Goal: Transaction & Acquisition: Obtain resource

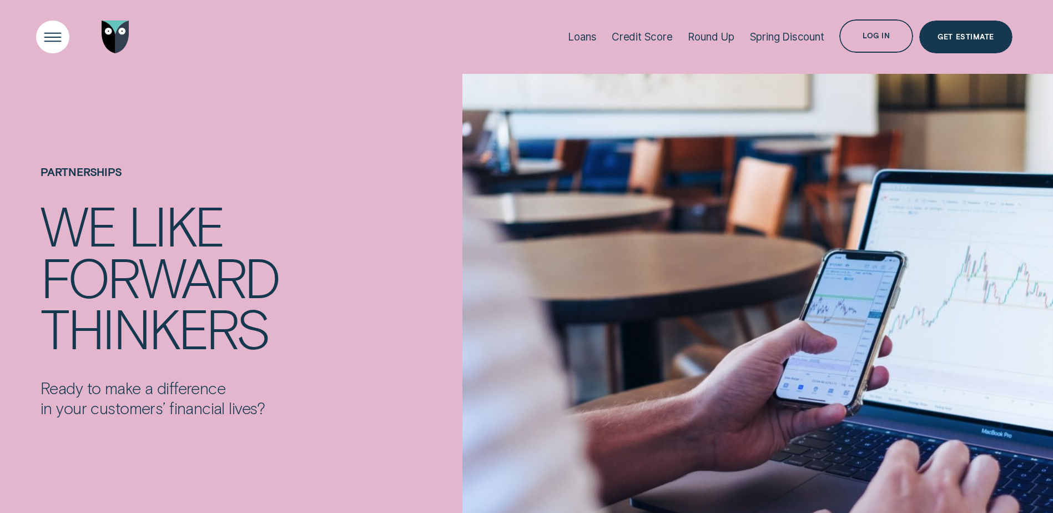
click at [56, 37] on div "Open Menu" at bounding box center [52, 36] width 47 height 47
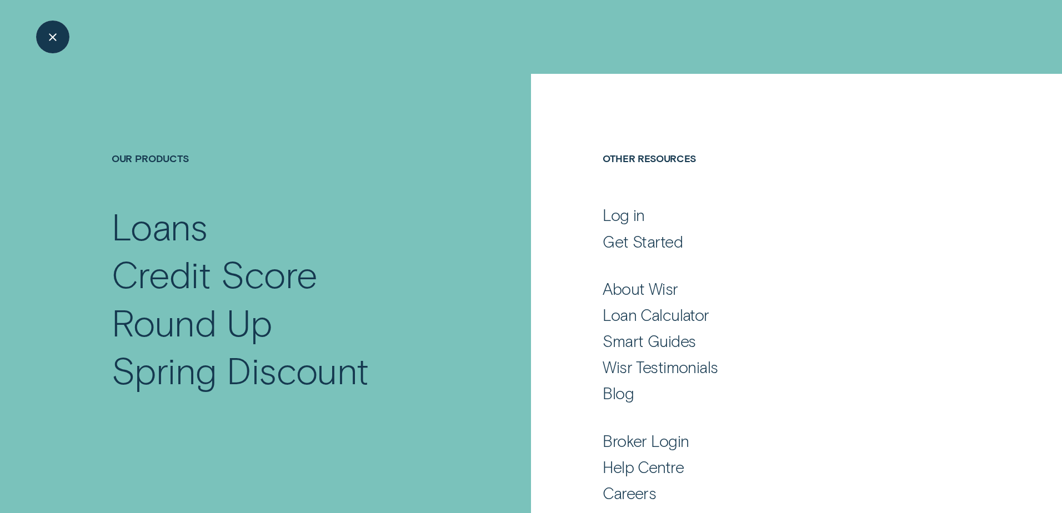
click at [57, 46] on div "Close Menu" at bounding box center [52, 36] width 47 height 47
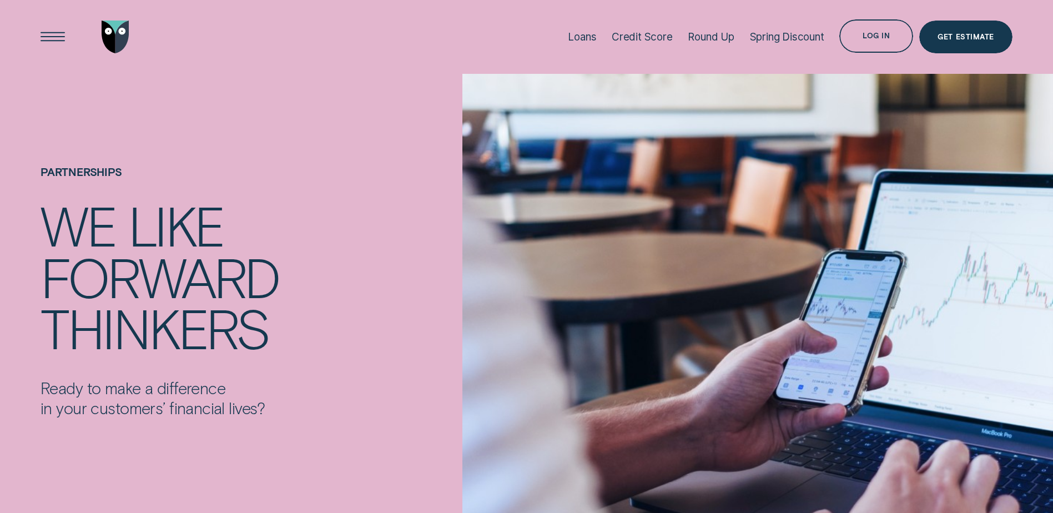
click at [107, 34] on img "Go to home page" at bounding box center [116, 37] width 28 height 33
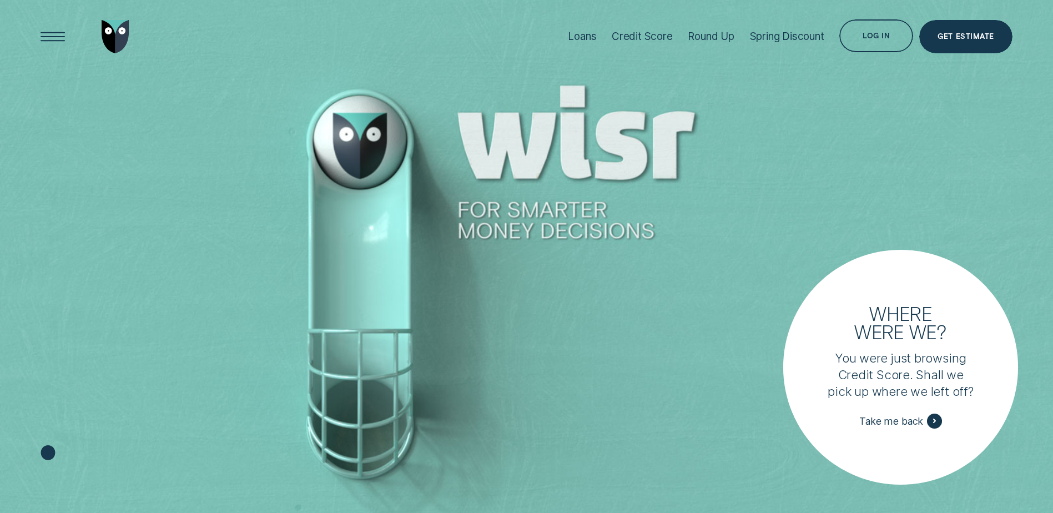
click at [892, 390] on p "You were just browsing Credit Score. Shall we pick up where we left off?" at bounding box center [901, 375] width 148 height 50
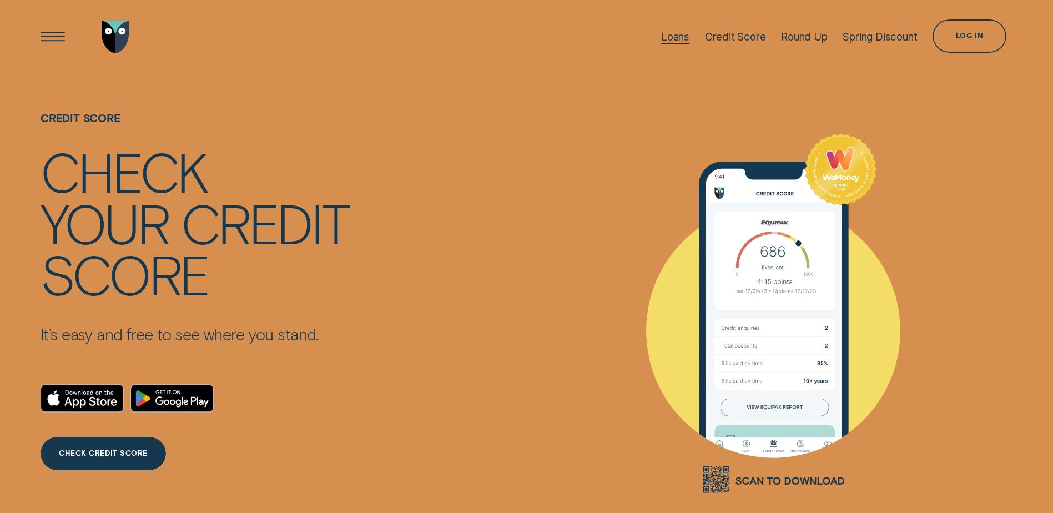
click at [661, 37] on div "Loans" at bounding box center [675, 37] width 28 height 13
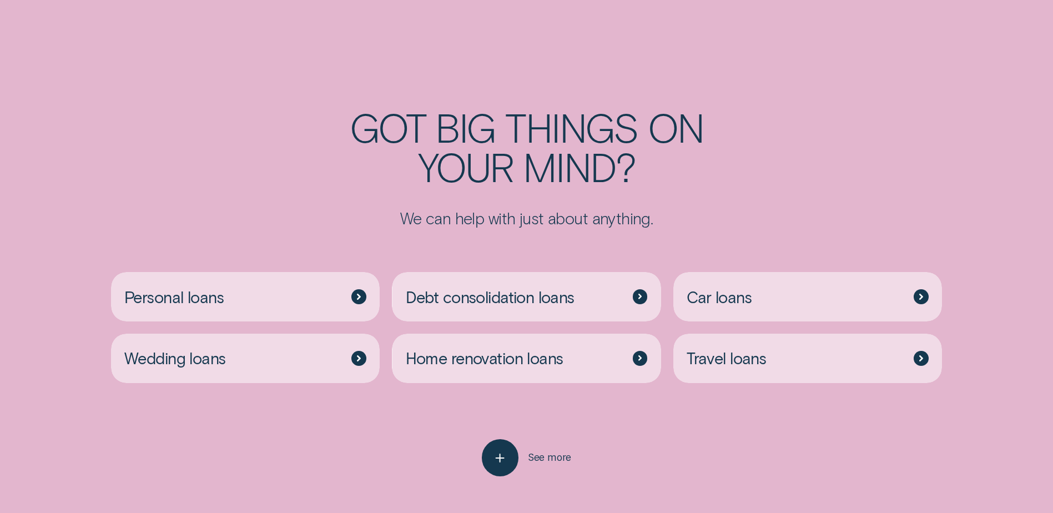
scroll to position [2887, 0]
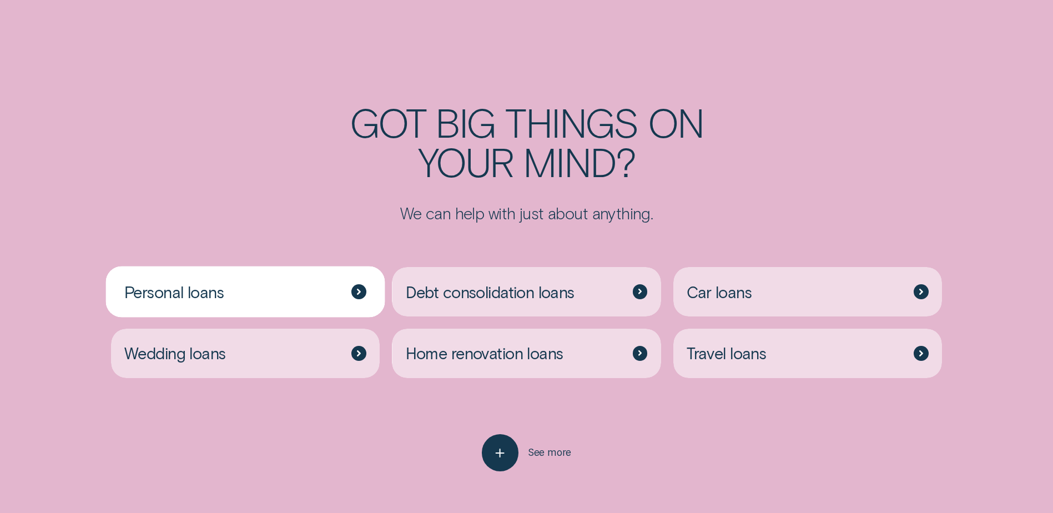
click at [310, 267] on div "Personal loans" at bounding box center [245, 291] width 269 height 49
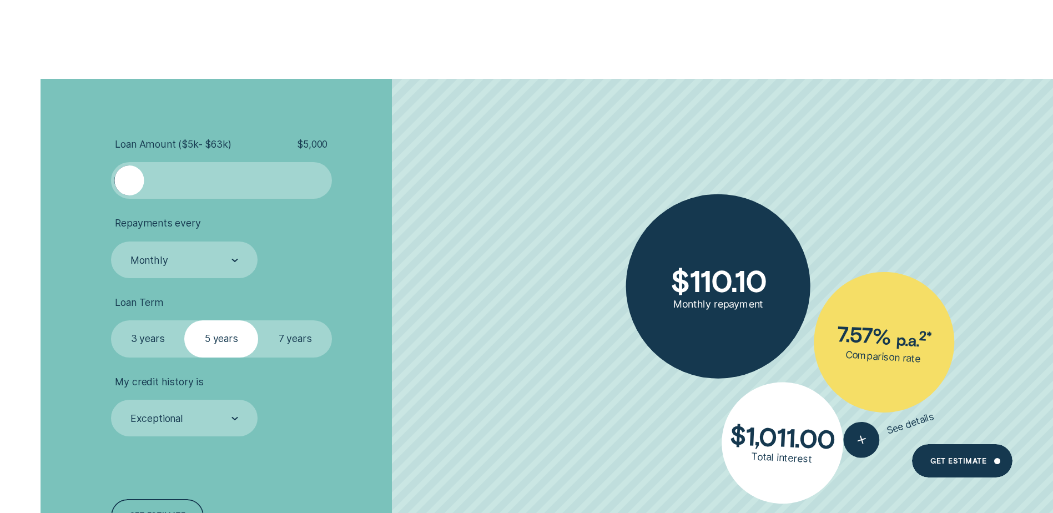
scroll to position [3553, 0]
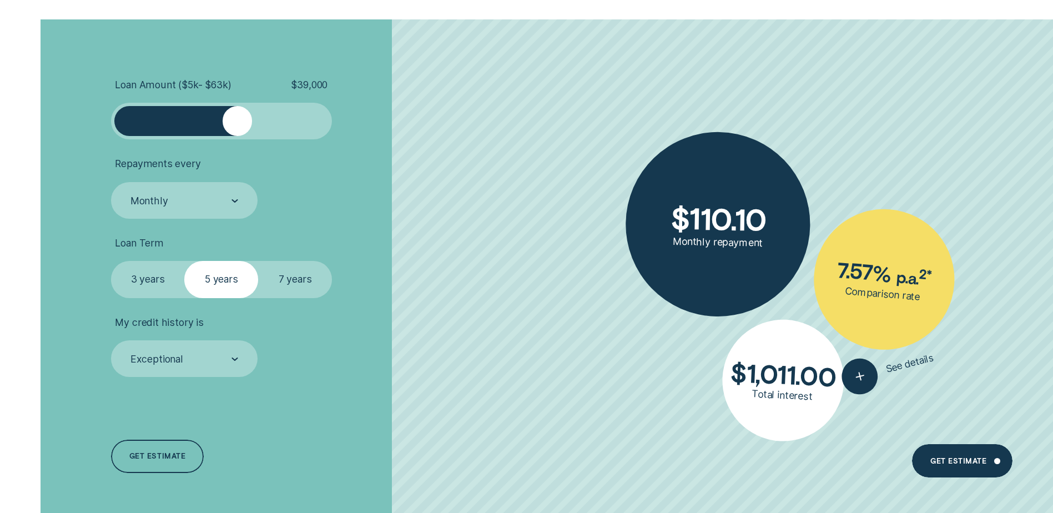
click at [236, 112] on div at bounding box center [221, 120] width 184 height 29
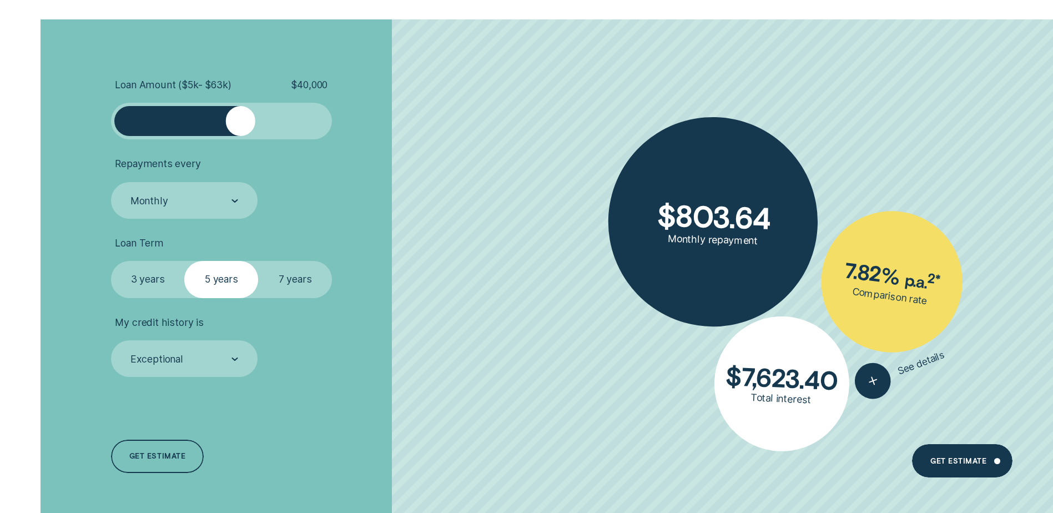
drag, startPoint x: 238, startPoint y: 119, endPoint x: 241, endPoint y: 132, distance: 13.2
click at [241, 132] on div at bounding box center [240, 120] width 29 height 29
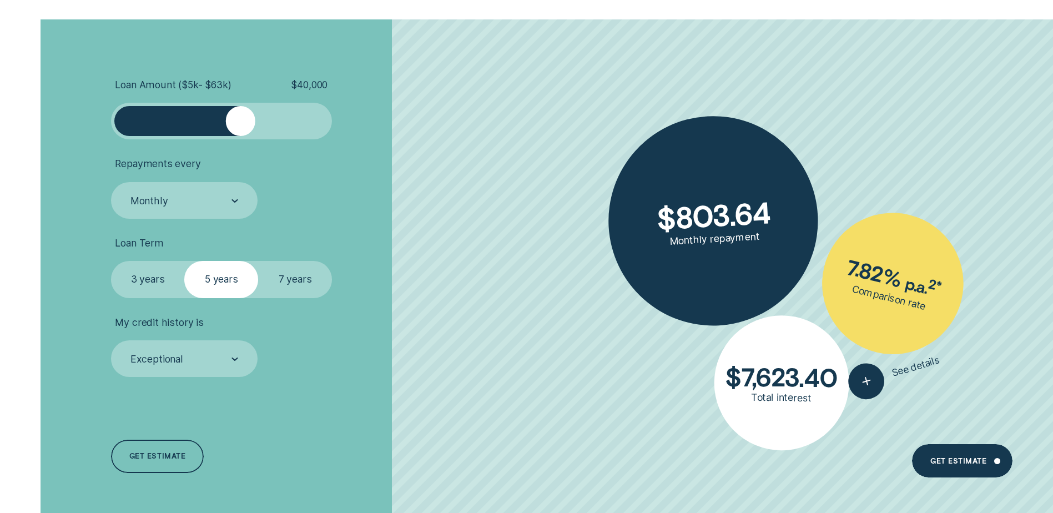
click at [317, 288] on label "7 years" at bounding box center [295, 279] width 74 height 37
click at [258, 261] on input "7 years" at bounding box center [258, 261] width 0 height 0
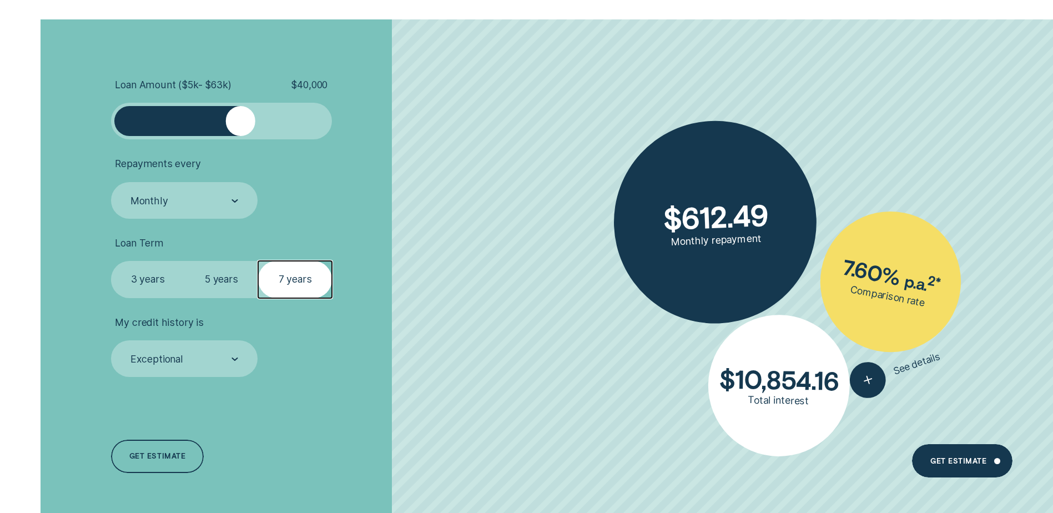
click at [166, 271] on label "3 years" at bounding box center [148, 279] width 74 height 37
click at [111, 261] on input "3 years" at bounding box center [111, 261] width 0 height 0
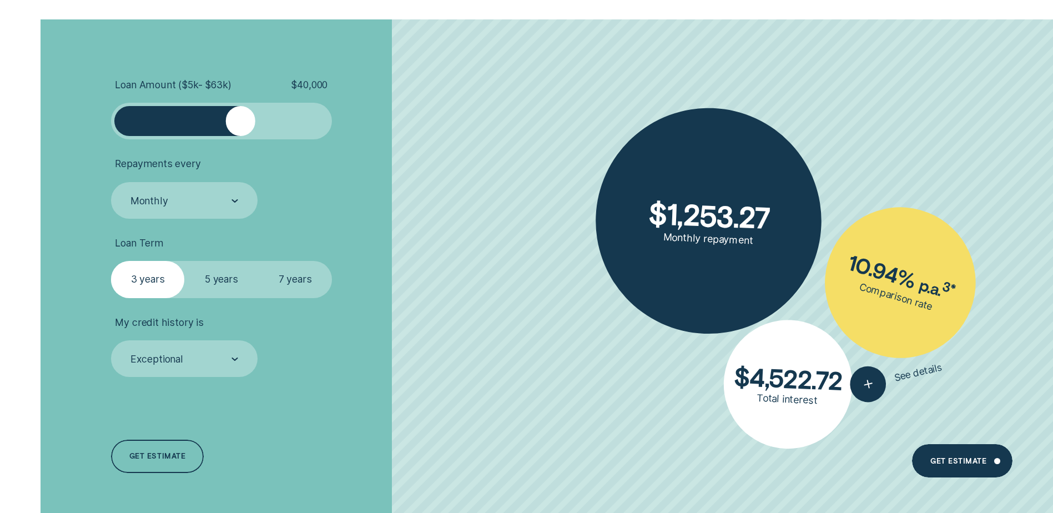
click at [223, 283] on label "5 years" at bounding box center [221, 279] width 74 height 37
click at [184, 261] on input "5 years" at bounding box center [184, 261] width 0 height 0
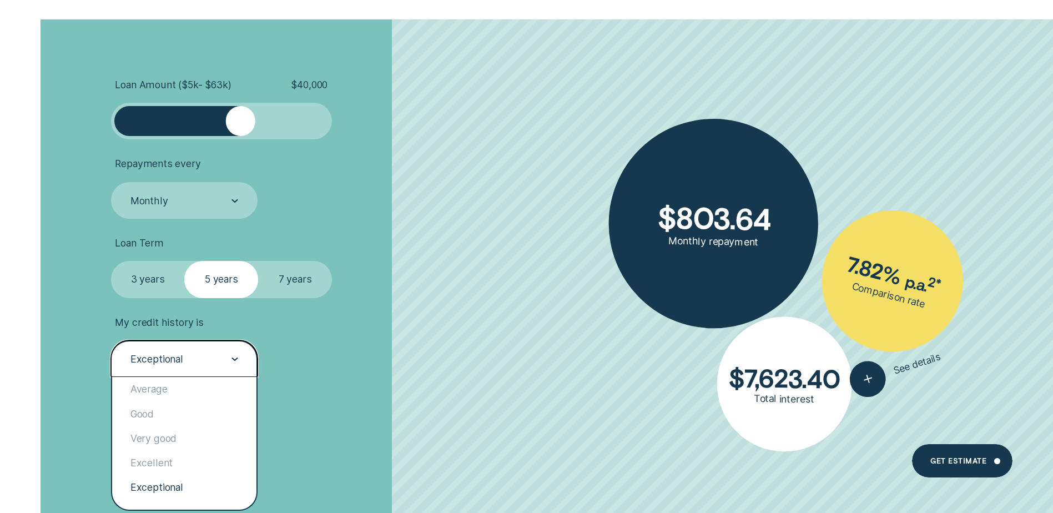
click at [228, 356] on div "Exceptional" at bounding box center [183, 360] width 109 height 14
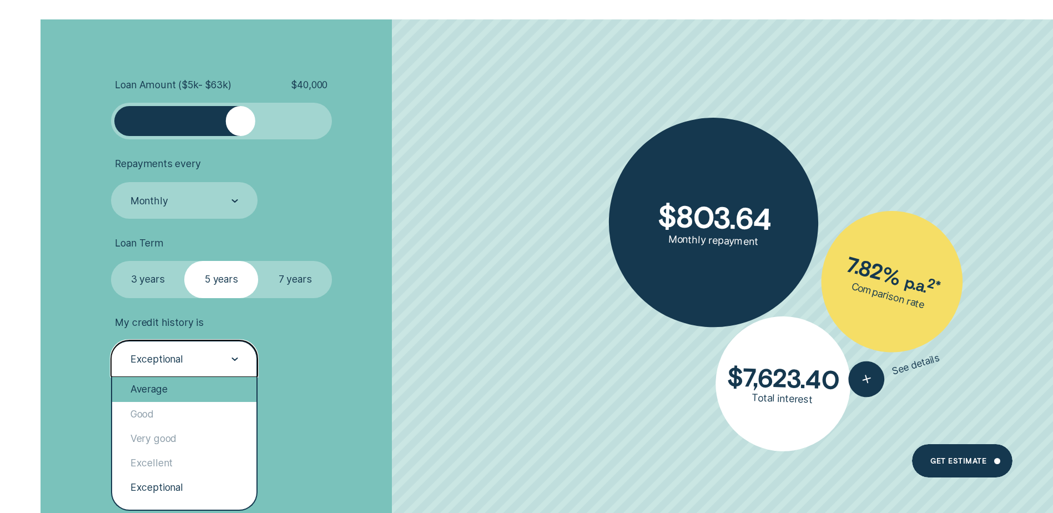
click at [153, 379] on div "Average" at bounding box center [184, 389] width 144 height 24
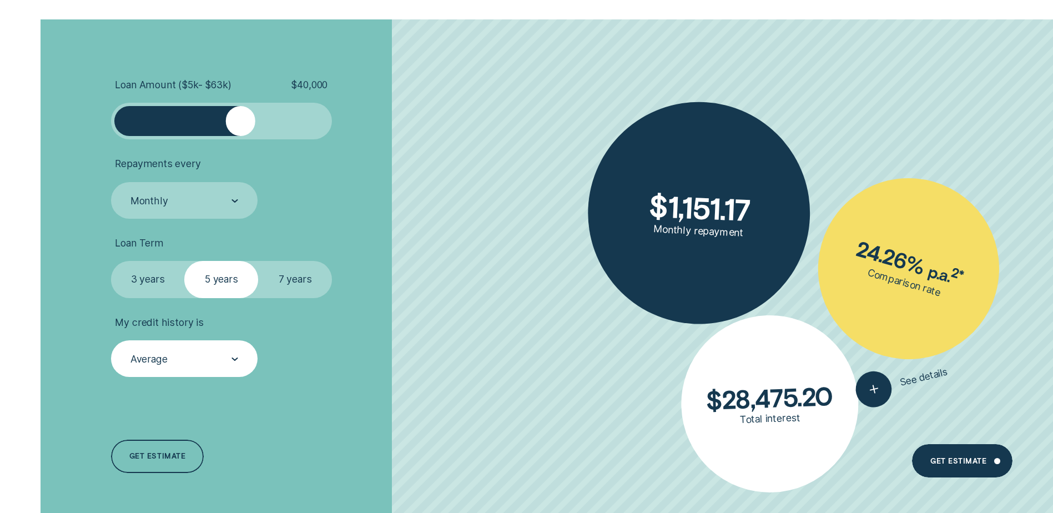
click at [162, 268] on label "3 years" at bounding box center [148, 279] width 74 height 37
click at [111, 261] on input "3 years" at bounding box center [111, 261] width 0 height 0
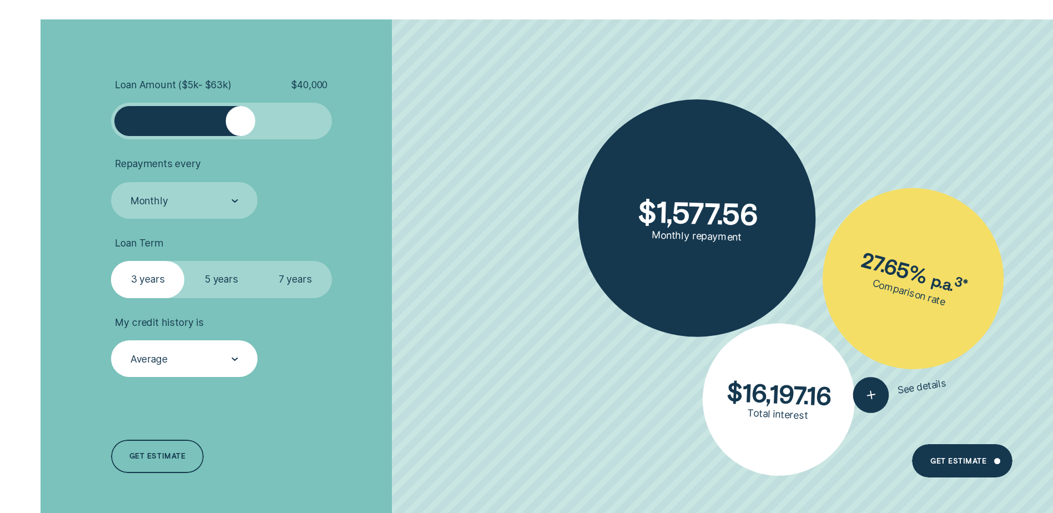
click at [284, 278] on label "7 years" at bounding box center [295, 279] width 74 height 37
click at [258, 261] on input "7 years" at bounding box center [258, 261] width 0 height 0
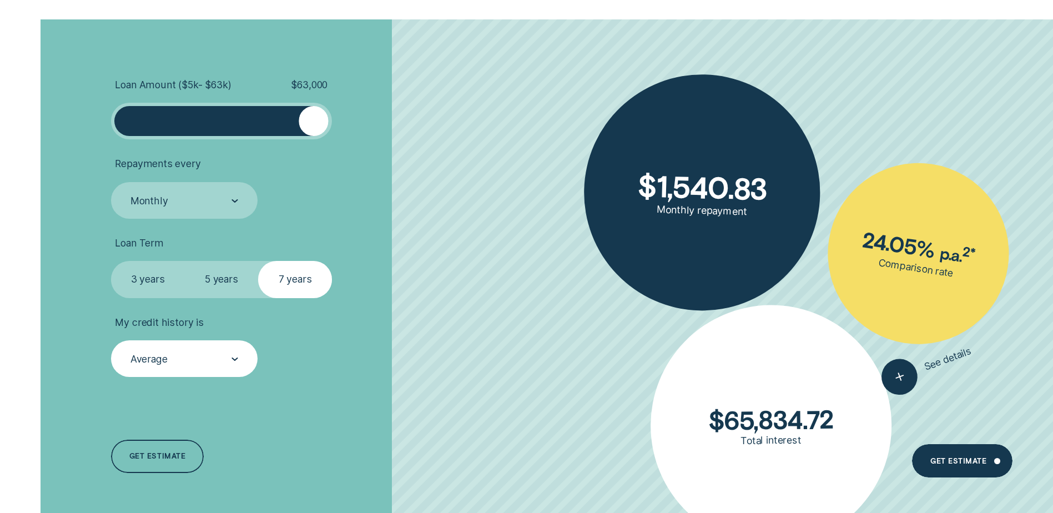
drag, startPoint x: 245, startPoint y: 122, endPoint x: 377, endPoint y: 140, distance: 133.3
click at [377, 140] on ul "Loan Amount ( $5k - $63k ) $ 63,000 Repayments every Monthly Loan Term Select L…" at bounding box center [280, 228] width 339 height 299
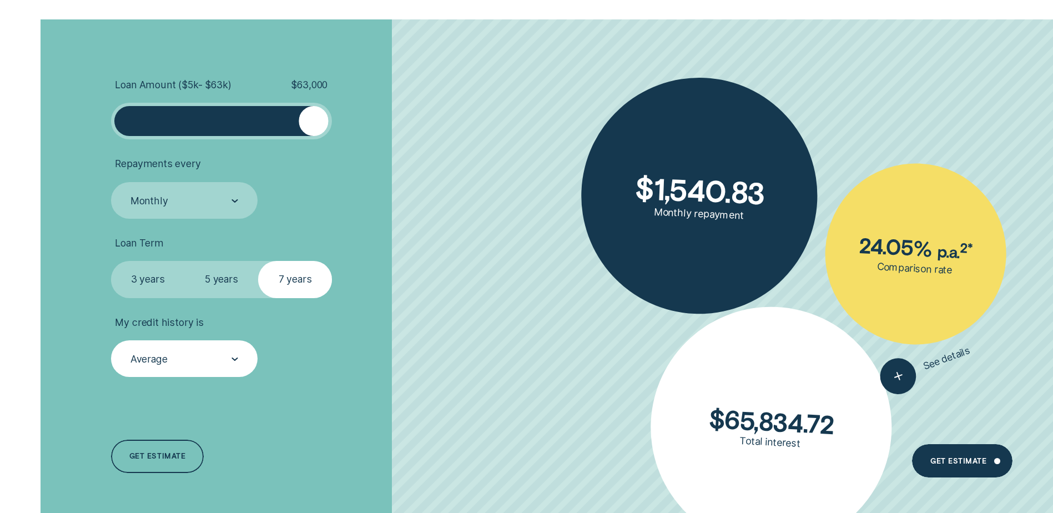
scroll to position [3609, 0]
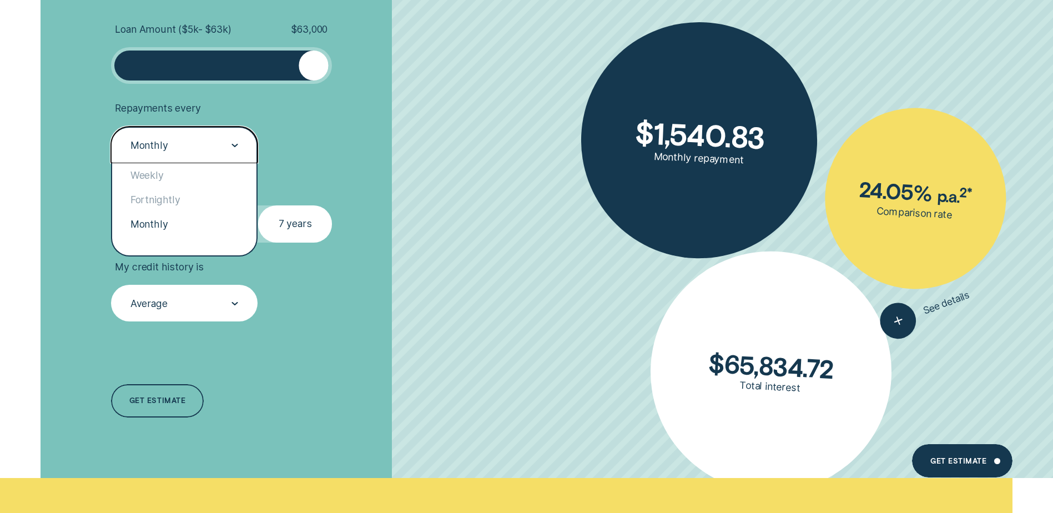
click at [230, 141] on div "Monthly" at bounding box center [183, 145] width 109 height 14
click at [199, 184] on div "Weekly" at bounding box center [184, 175] width 144 height 24
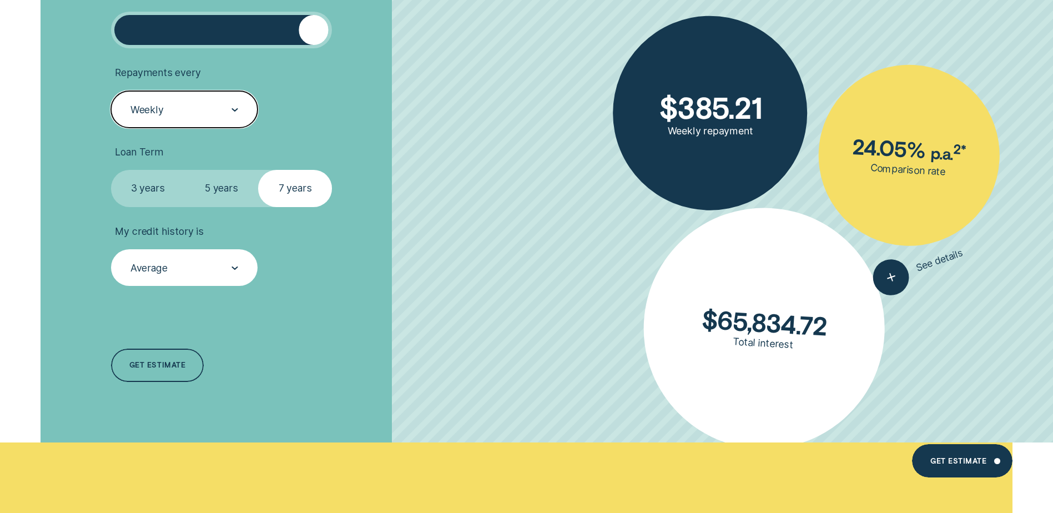
scroll to position [3665, 0]
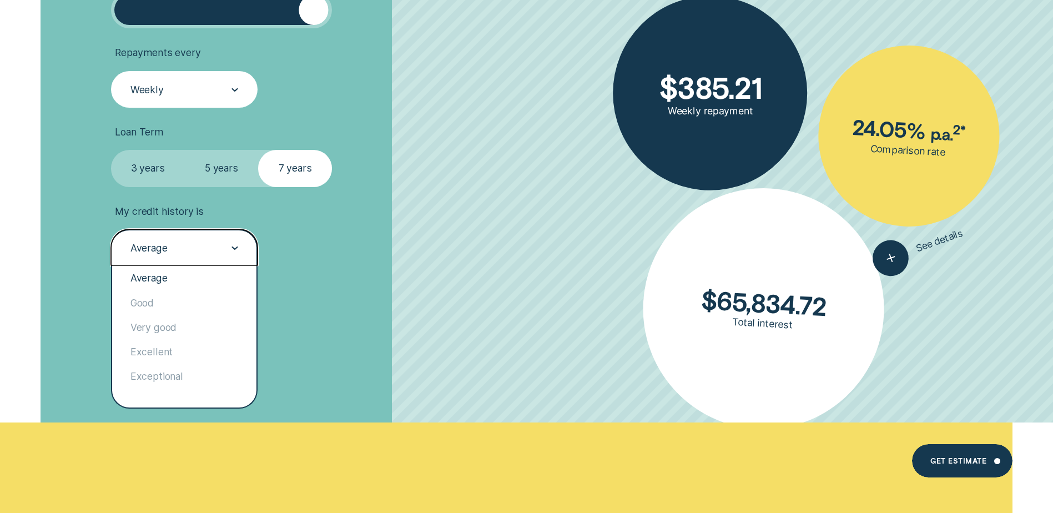
click at [204, 253] on div "Average" at bounding box center [183, 249] width 109 height 14
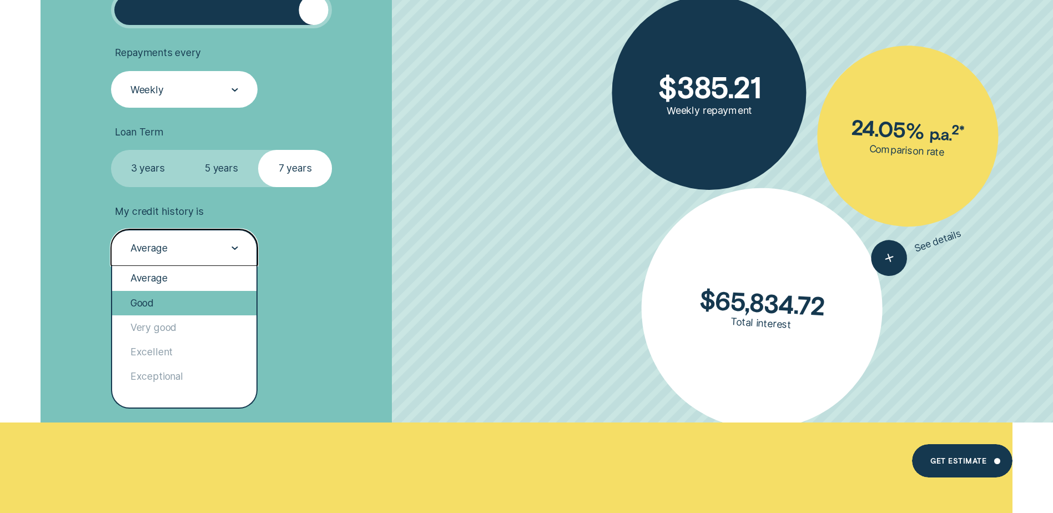
click at [180, 310] on div "Good" at bounding box center [184, 303] width 144 height 24
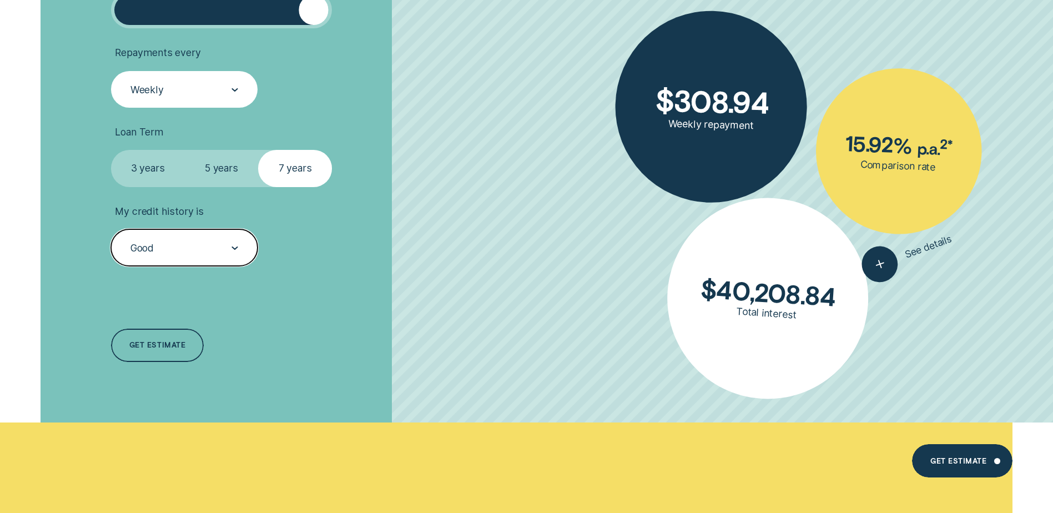
click at [234, 238] on div at bounding box center [235, 248] width 7 height 36
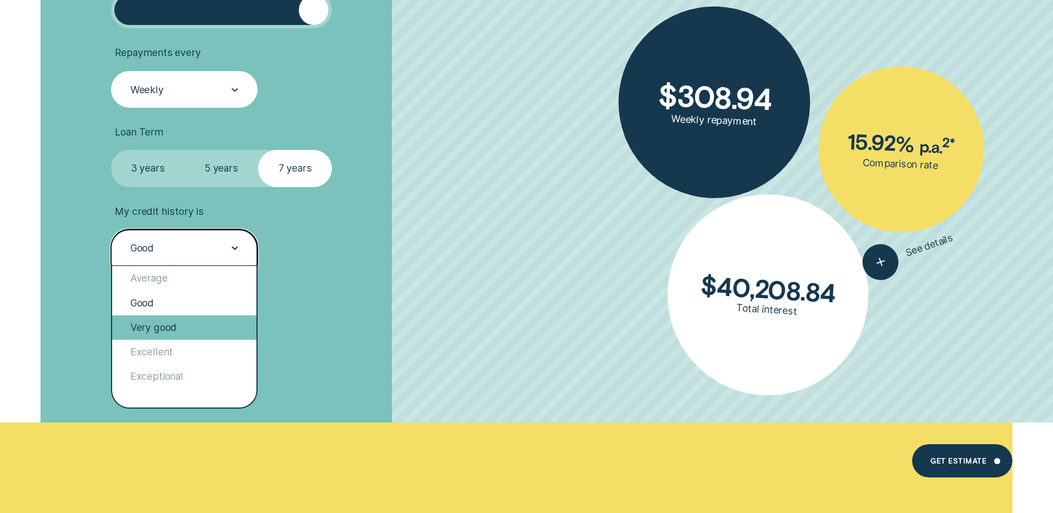
click at [195, 320] on div "Very good" at bounding box center [184, 327] width 144 height 24
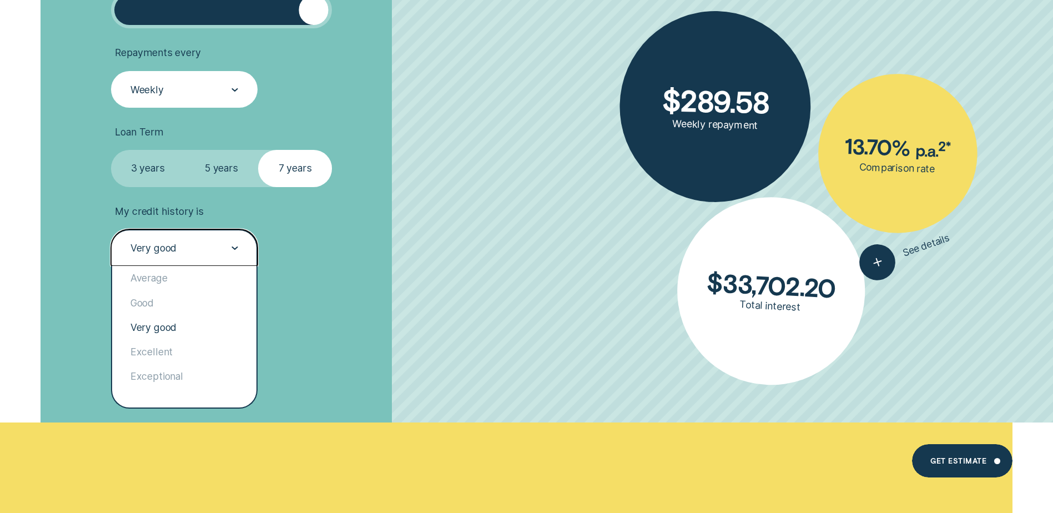
click at [202, 256] on div "Very good" at bounding box center [184, 247] width 147 height 37
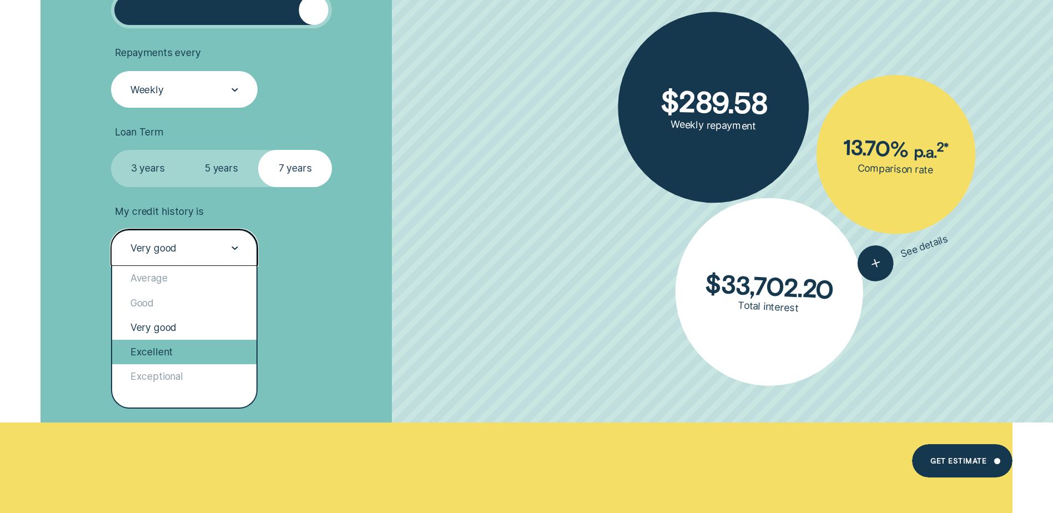
click at [173, 344] on div "Excellent" at bounding box center [184, 352] width 144 height 24
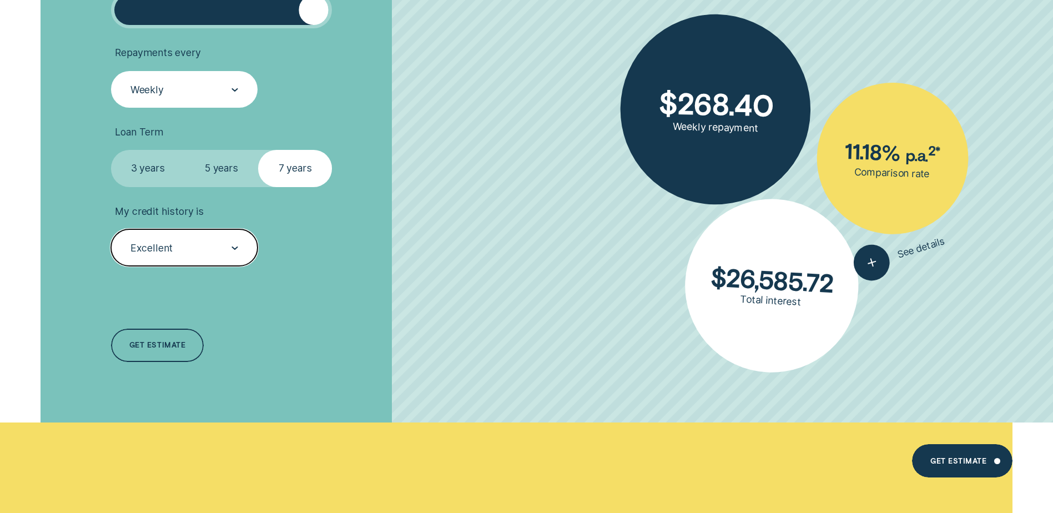
click at [220, 250] on div "Excellent" at bounding box center [183, 249] width 109 height 14
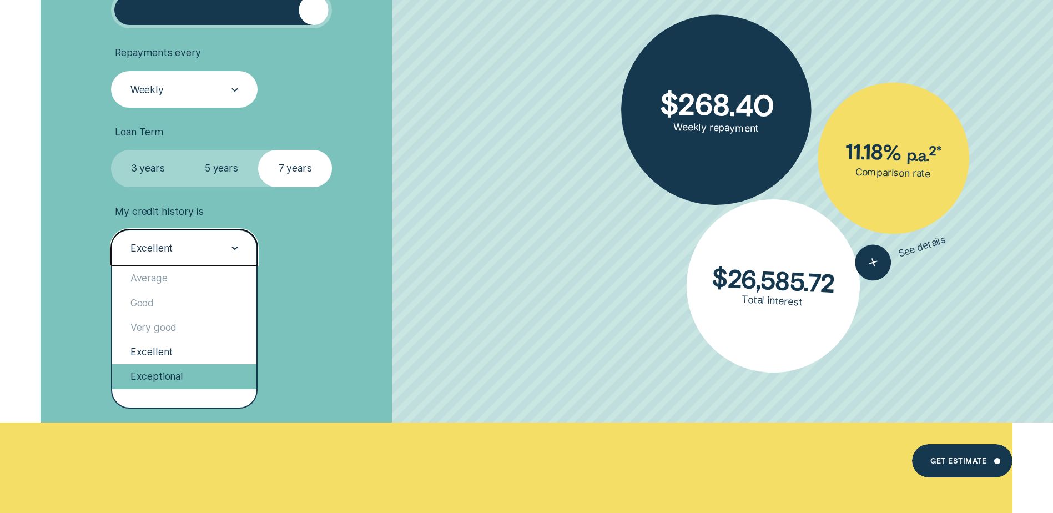
click at [155, 371] on div "Exceptional" at bounding box center [184, 376] width 144 height 24
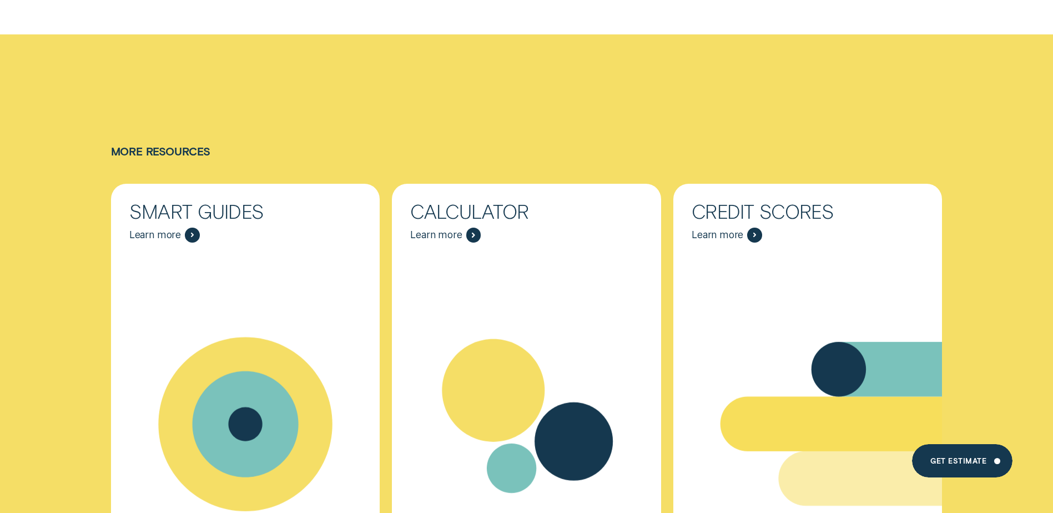
scroll to position [8162, 0]
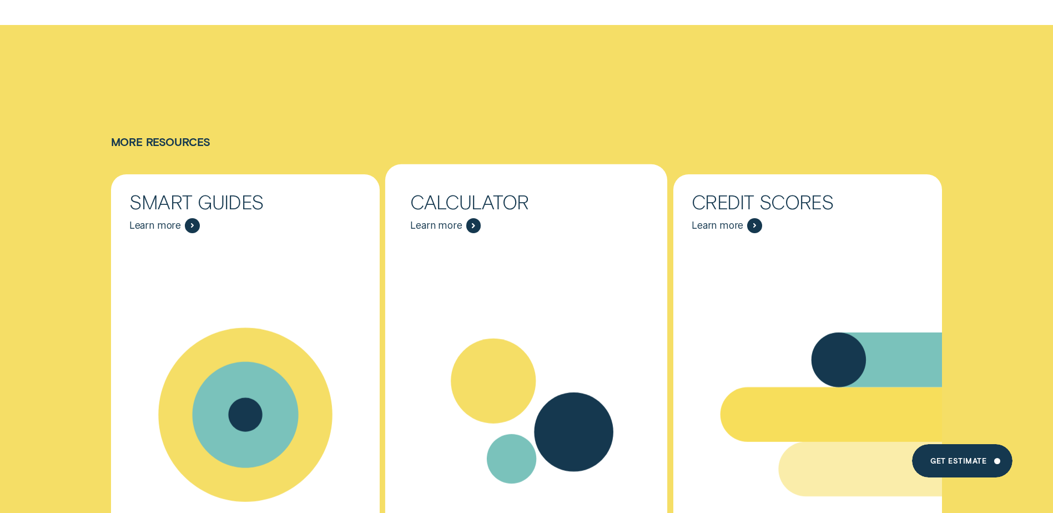
click at [489, 243] on div "Resources - Calculator" at bounding box center [526, 414] width 283 height 343
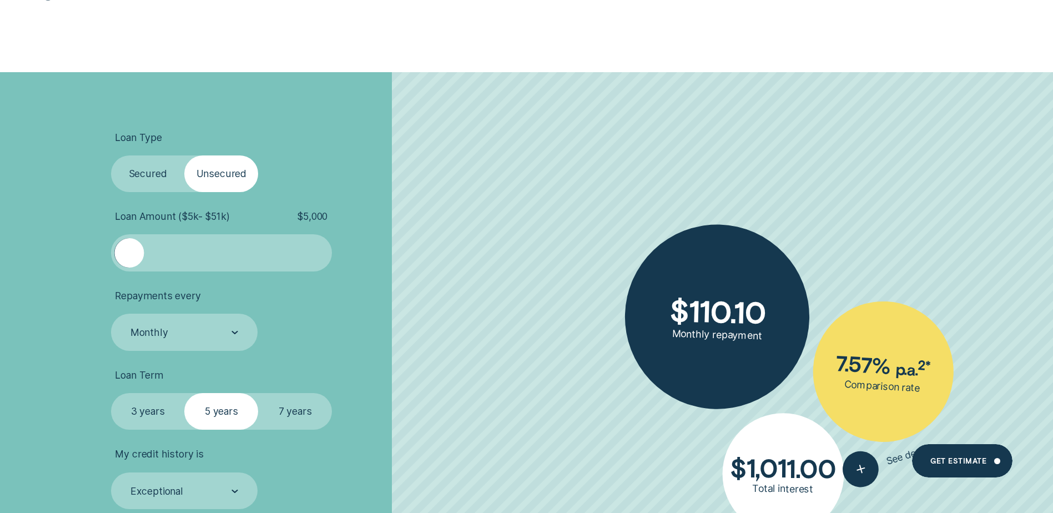
scroll to position [389, 0]
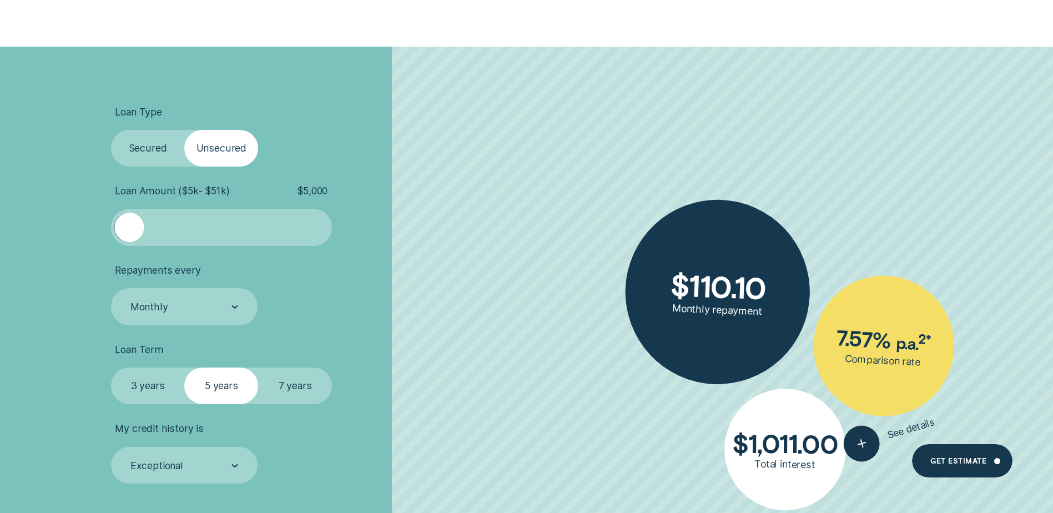
click at [138, 141] on label "Secured" at bounding box center [148, 148] width 74 height 37
click at [111, 130] on input "Secured" at bounding box center [111, 130] width 0 height 0
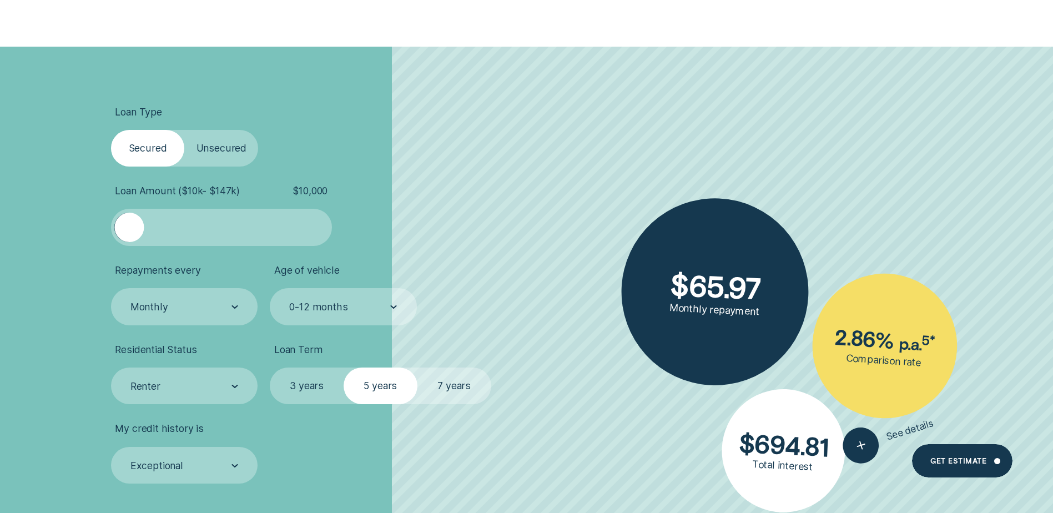
click at [193, 152] on label "Unsecured" at bounding box center [221, 148] width 74 height 37
click at [184, 130] on input "Unsecured" at bounding box center [184, 130] width 0 height 0
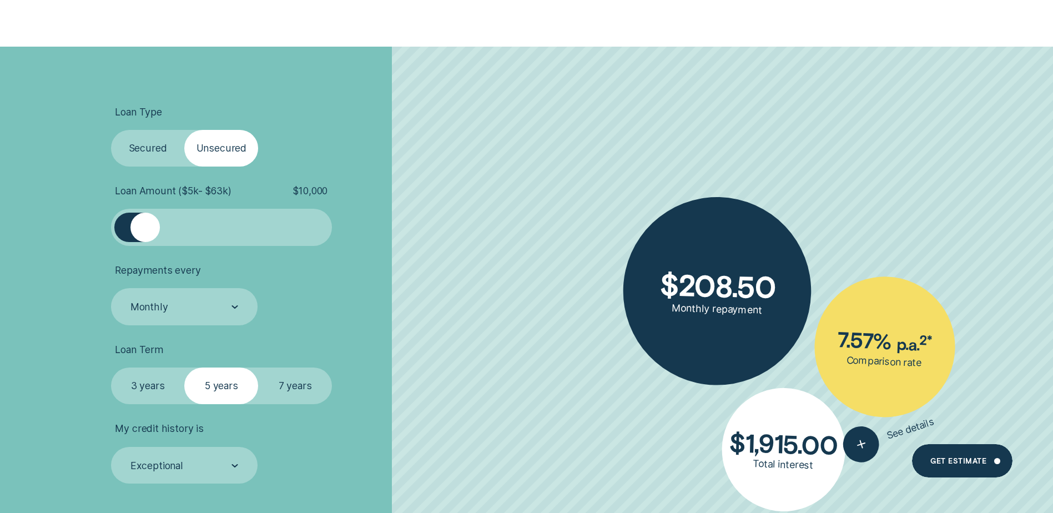
click at [144, 155] on label "Secured" at bounding box center [148, 148] width 74 height 37
click at [111, 130] on input "Secured" at bounding box center [111, 130] width 0 height 0
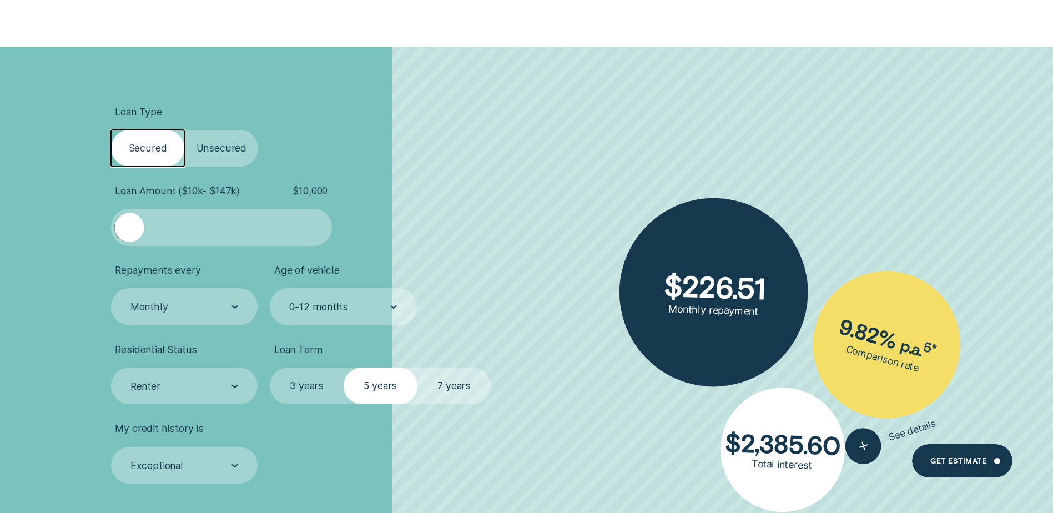
click at [218, 153] on label "Unsecured" at bounding box center [221, 148] width 74 height 37
click at [184, 130] on input "Unsecured" at bounding box center [184, 130] width 0 height 0
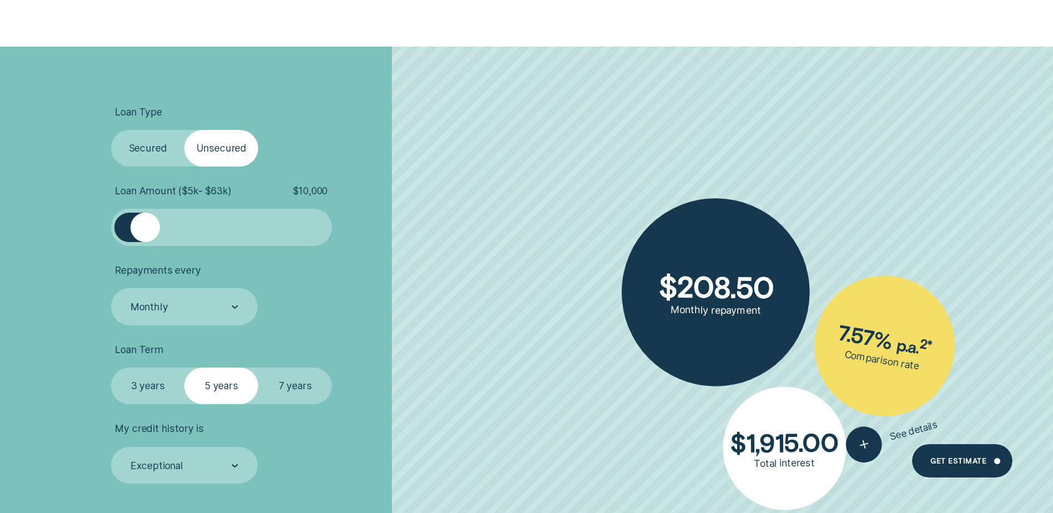
click at [143, 142] on label "Secured" at bounding box center [148, 148] width 74 height 37
click at [111, 130] on input "Secured" at bounding box center [111, 130] width 0 height 0
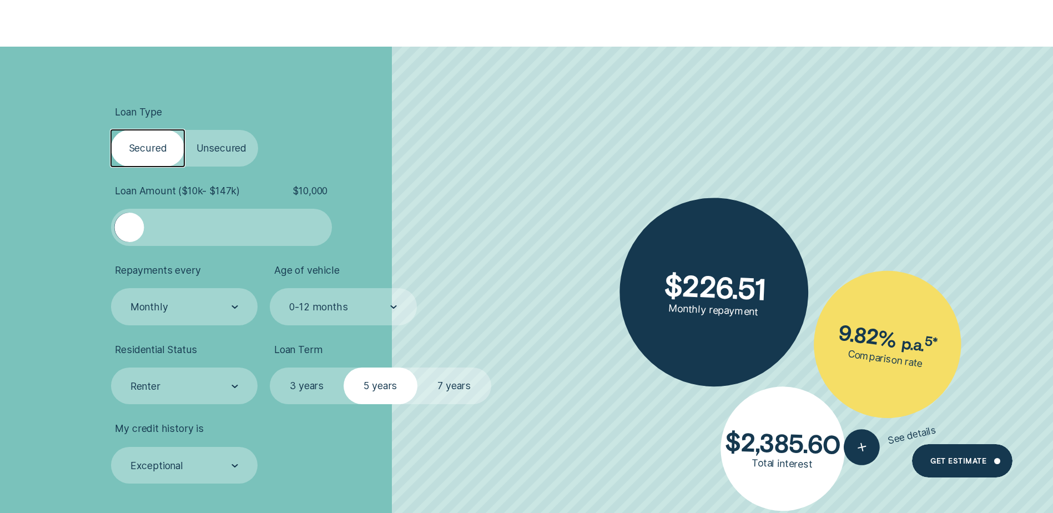
click at [255, 148] on label "Unsecured" at bounding box center [221, 148] width 74 height 37
click at [184, 130] on input "Unsecured" at bounding box center [184, 130] width 0 height 0
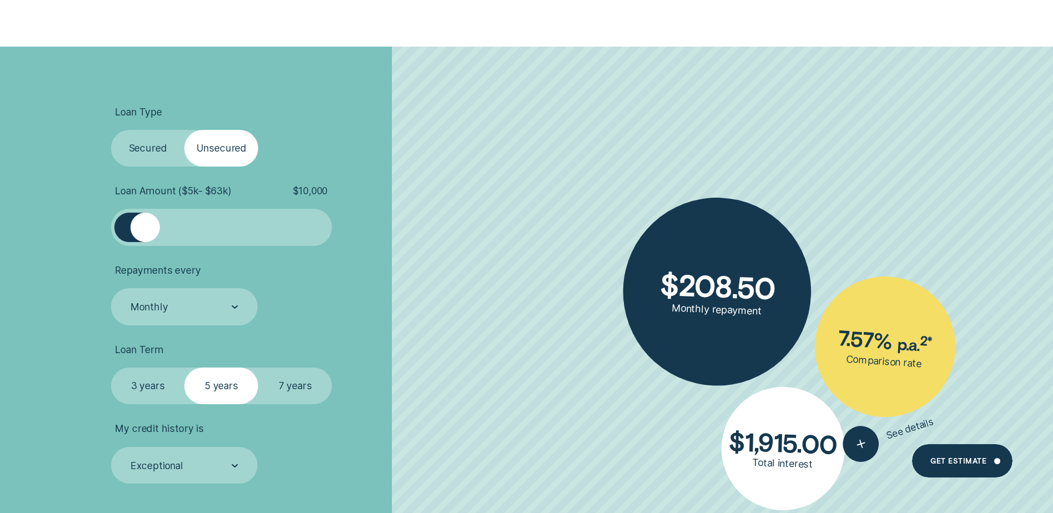
click at [140, 154] on label "Secured" at bounding box center [148, 148] width 74 height 37
click at [111, 130] on input "Secured" at bounding box center [111, 130] width 0 height 0
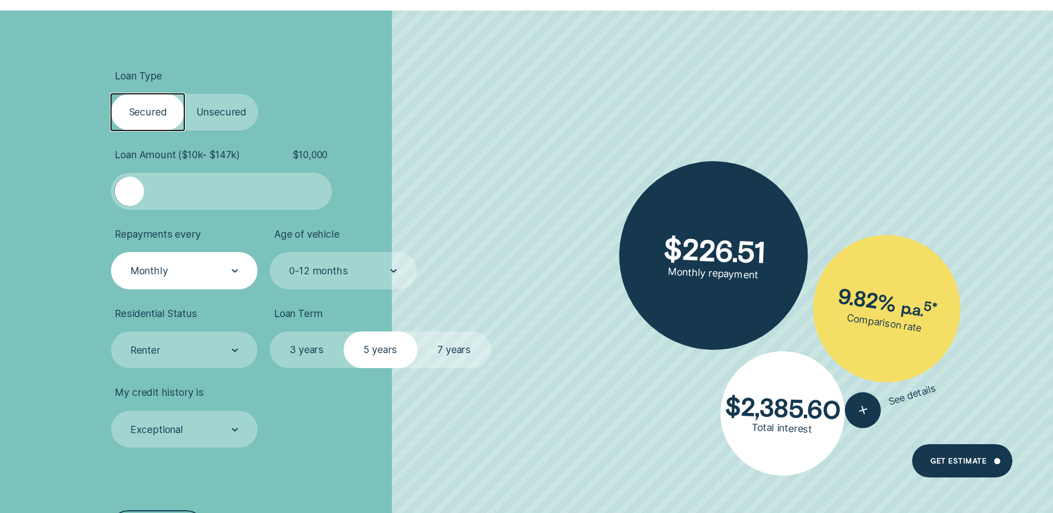
scroll to position [444, 0]
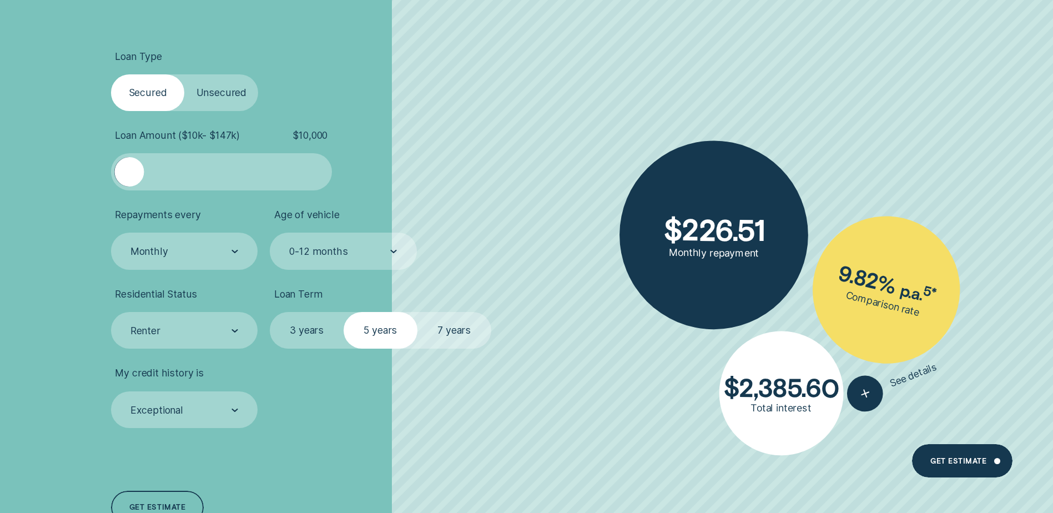
click at [204, 92] on label "Unsecured" at bounding box center [221, 92] width 74 height 37
click at [184, 74] on input "Unsecured" at bounding box center [184, 74] width 0 height 0
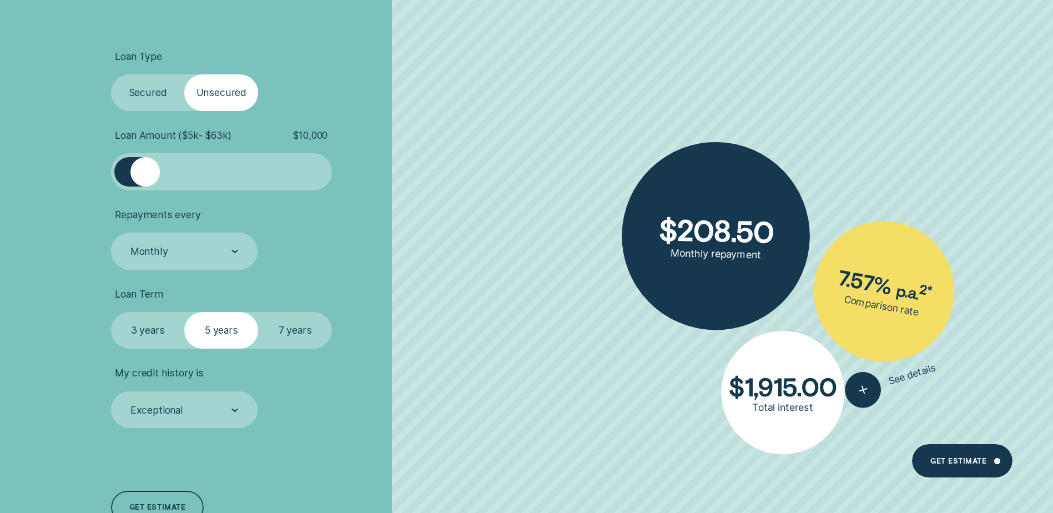
click at [150, 97] on label "Secured" at bounding box center [148, 92] width 74 height 37
click at [111, 74] on input "Secured" at bounding box center [111, 74] width 0 height 0
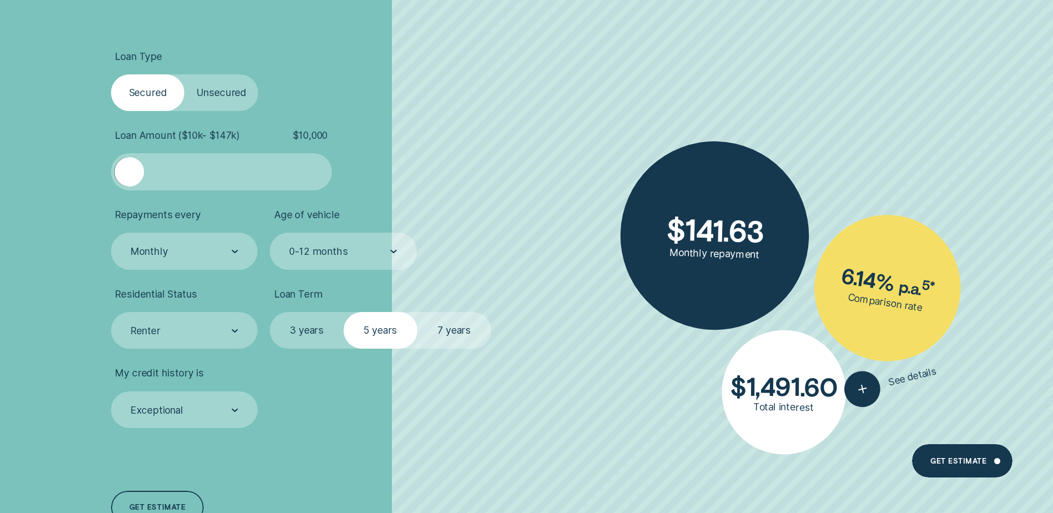
click at [207, 92] on label "Unsecured" at bounding box center [221, 92] width 74 height 37
click at [184, 74] on input "Unsecured" at bounding box center [184, 74] width 0 height 0
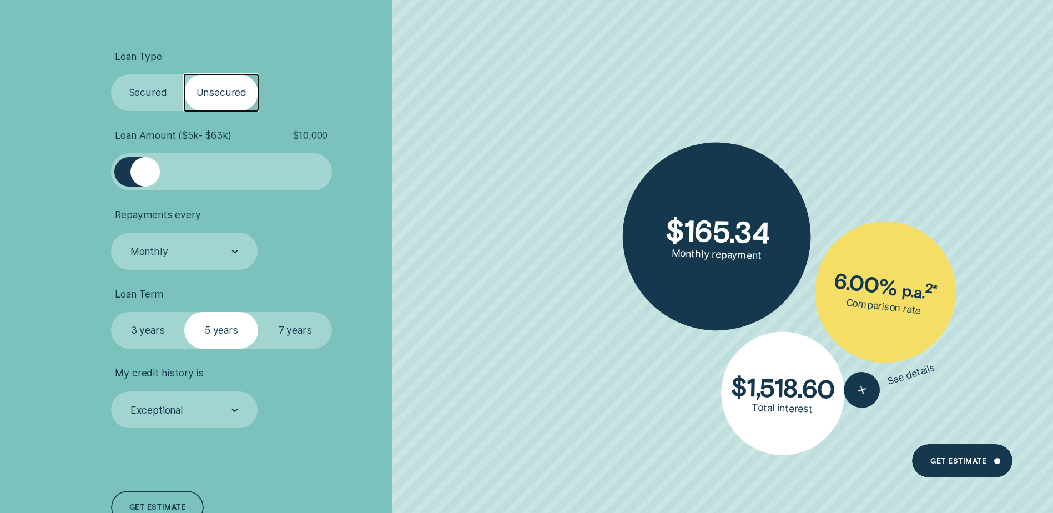
click at [162, 82] on label "Secured" at bounding box center [148, 92] width 74 height 37
click at [111, 74] on input "Secured" at bounding box center [111, 74] width 0 height 0
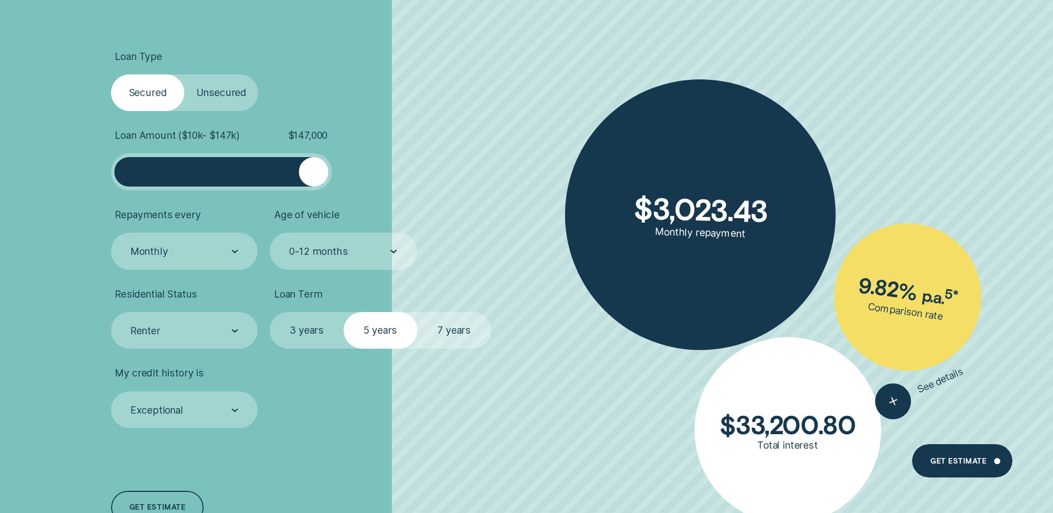
drag, startPoint x: 130, startPoint y: 169, endPoint x: 367, endPoint y: 180, distance: 236.8
click at [367, 180] on li "Loan Amount ( $10k - $147k ) $ 147,000" at bounding box center [280, 159] width 339 height 61
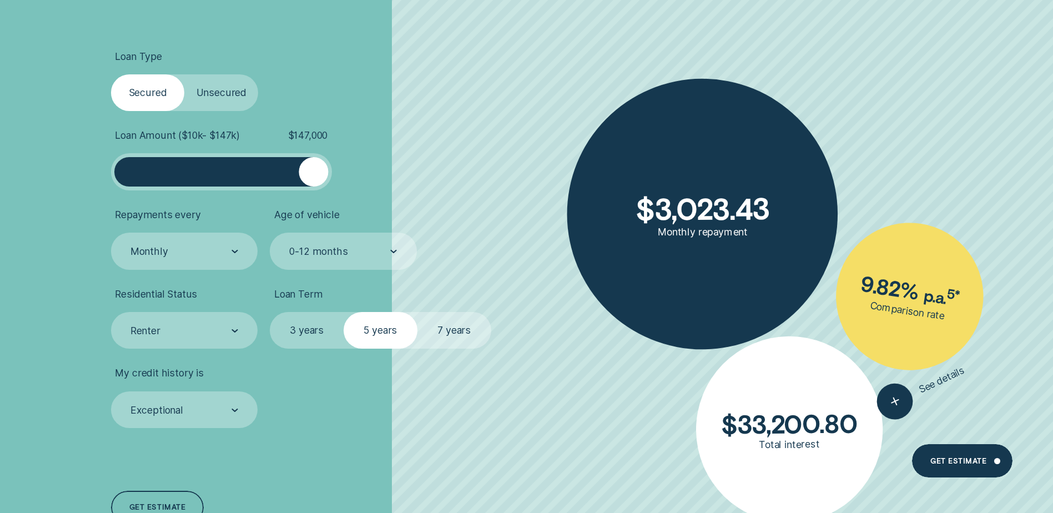
scroll to position [500, 0]
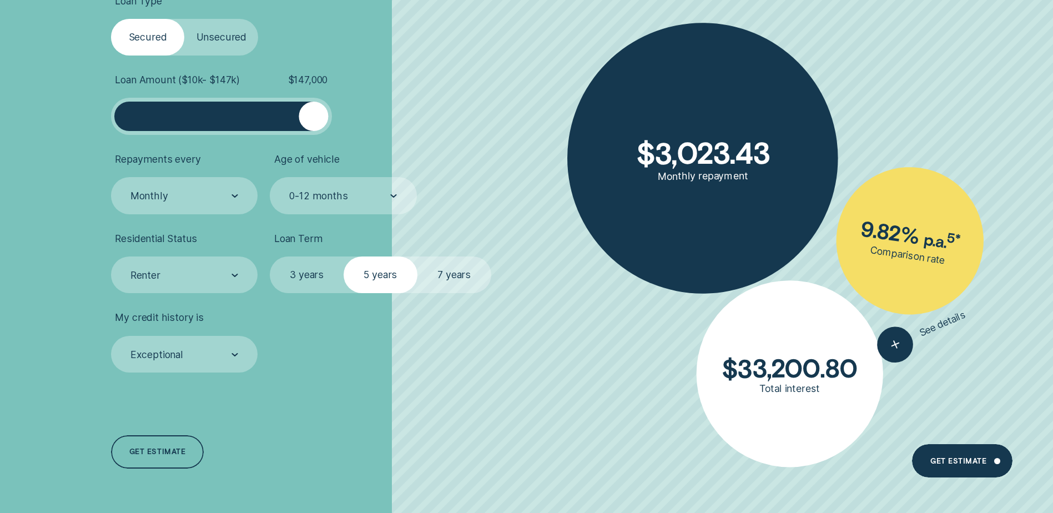
click at [312, 266] on label "3 years" at bounding box center [307, 275] width 74 height 37
click at [270, 257] on input "3 years" at bounding box center [270, 257] width 0 height 0
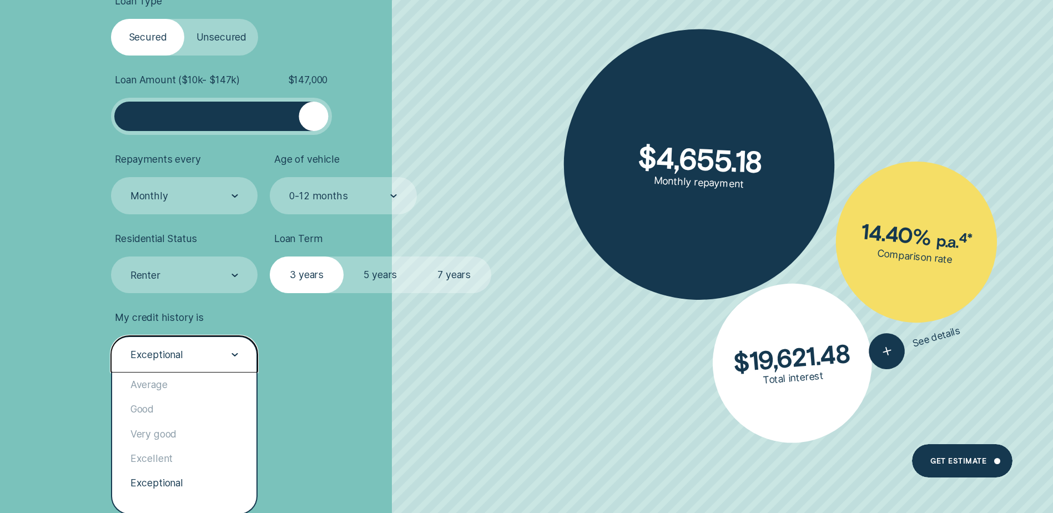
click at [212, 362] on div "Exceptional" at bounding box center [184, 354] width 147 height 37
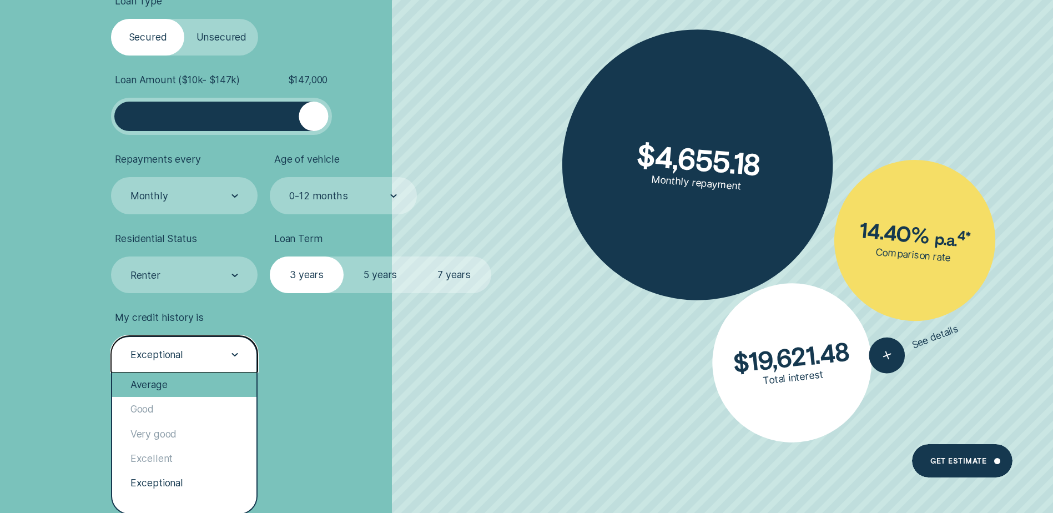
click at [198, 386] on div "Average" at bounding box center [184, 385] width 144 height 24
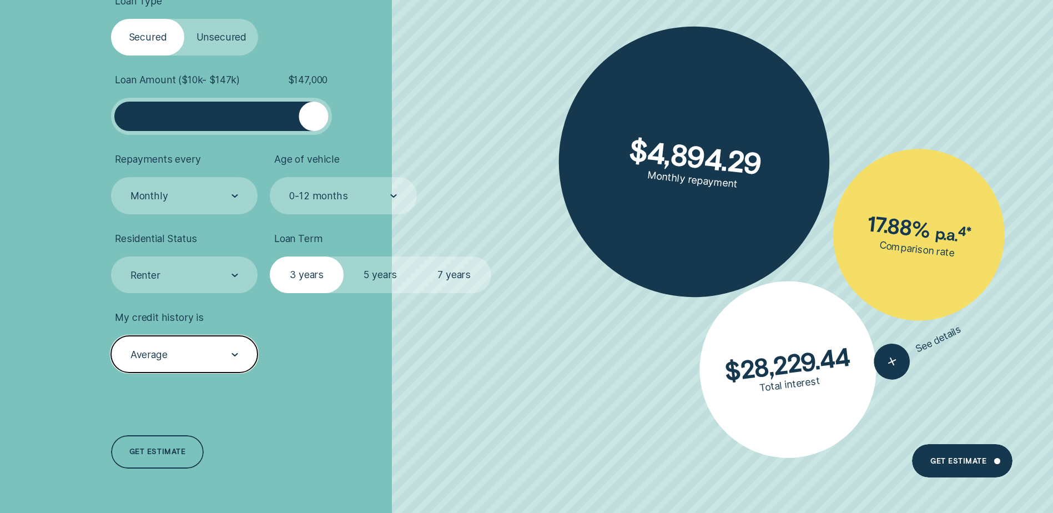
click at [445, 270] on label "7 years" at bounding box center [455, 275] width 74 height 37
click at [418, 257] on input "7 years" at bounding box center [418, 257] width 0 height 0
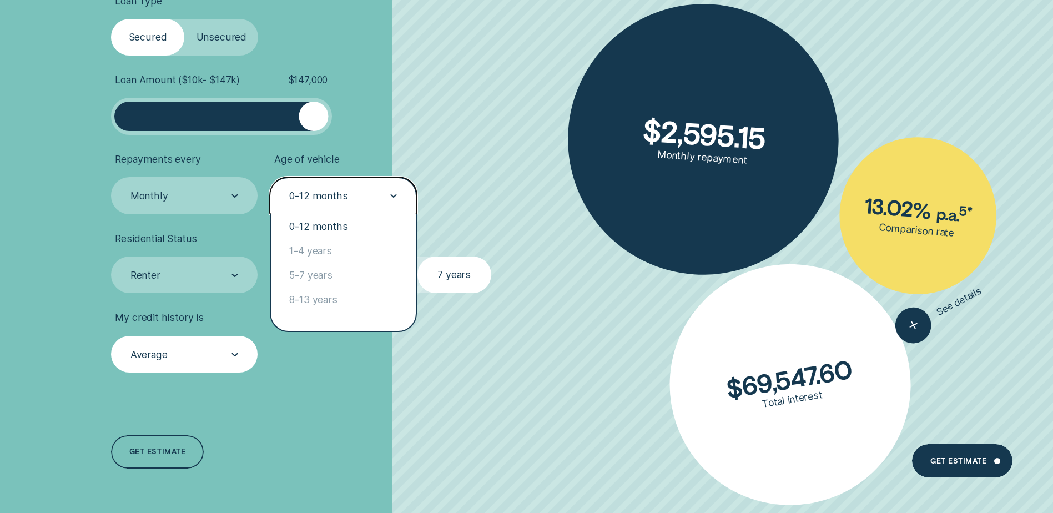
click at [361, 199] on div "0-12 months" at bounding box center [342, 196] width 109 height 14
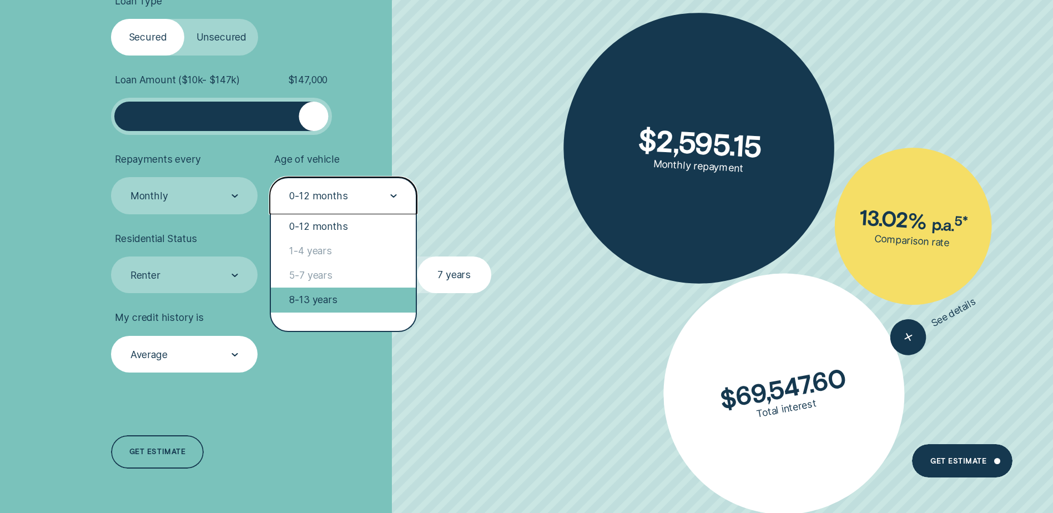
click at [325, 304] on div "8-13 years" at bounding box center [343, 300] width 144 height 24
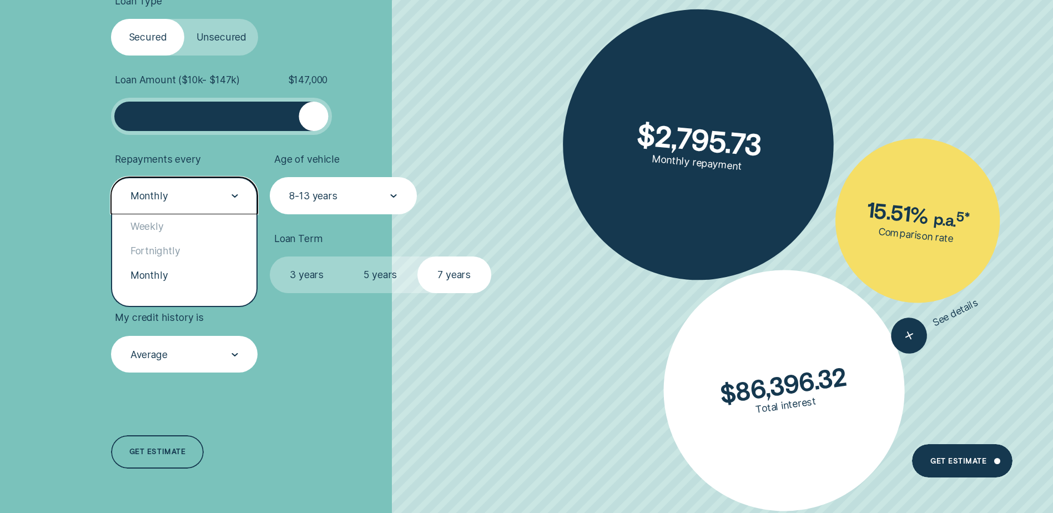
click at [230, 199] on div "Monthly" at bounding box center [183, 196] width 109 height 14
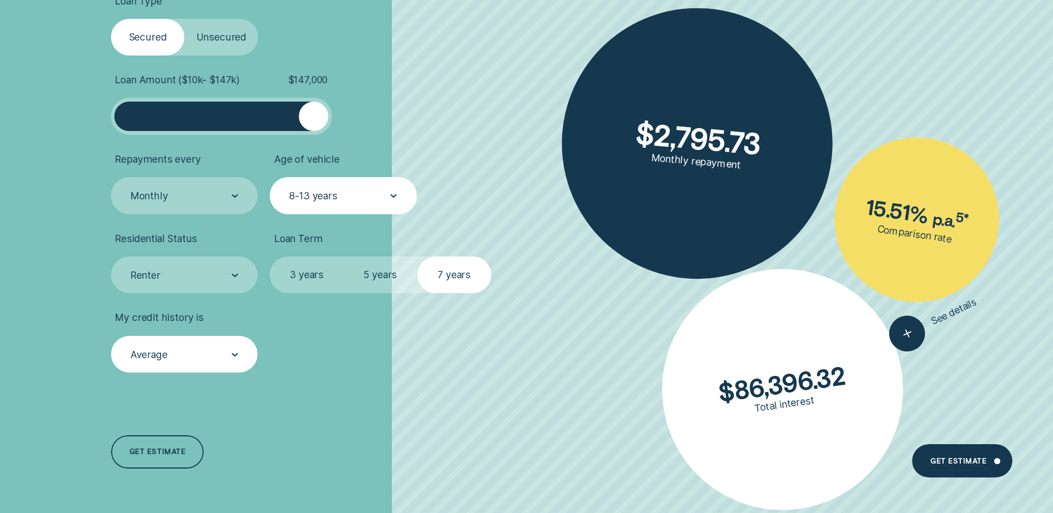
click at [177, 310] on ul "Loan Type Select Loan Type Secured Unsecured Loan Amount ( $10k - $147k ) $ 147…" at bounding box center [280, 184] width 339 height 378
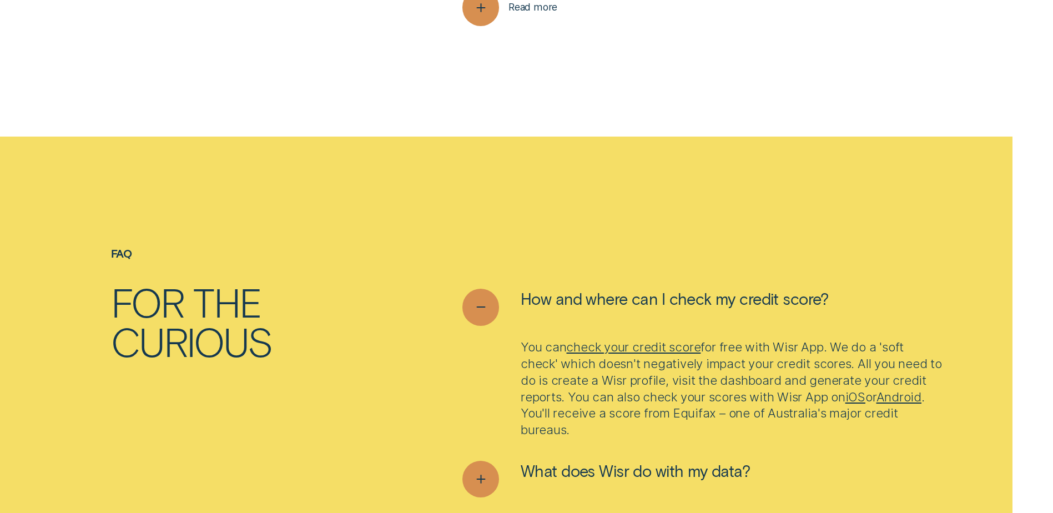
scroll to position [4386, 0]
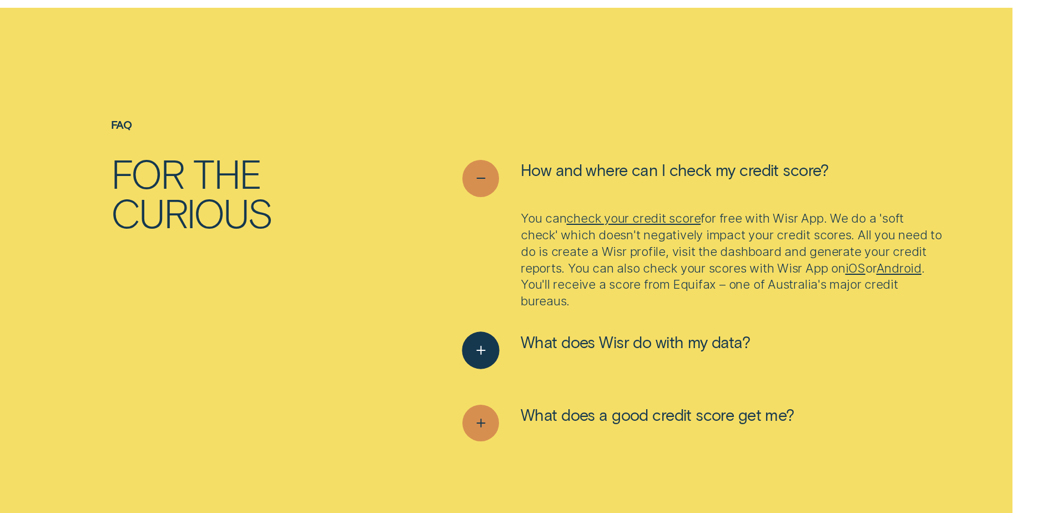
click at [541, 353] on button "What does Wisr do with my data?" at bounding box center [607, 350] width 288 height 37
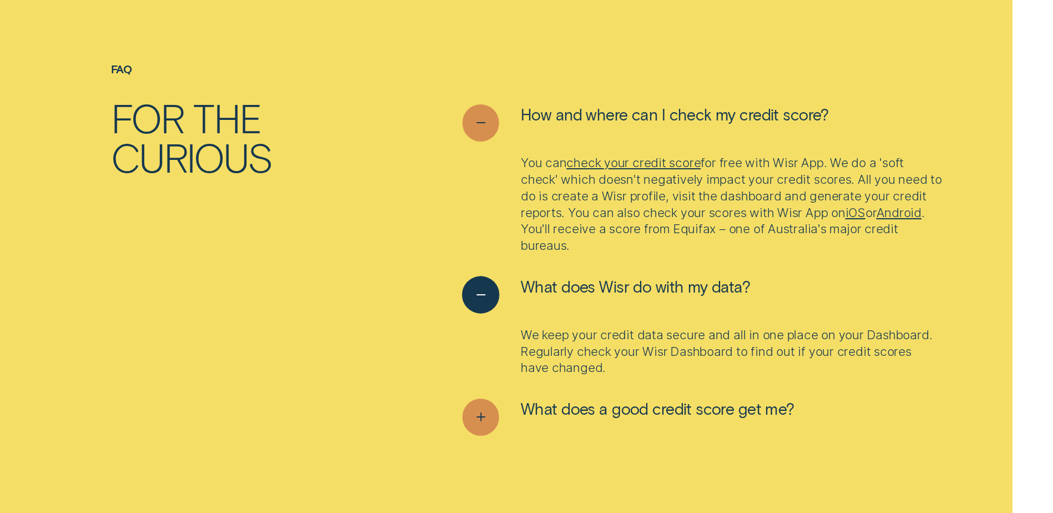
scroll to position [4497, 0]
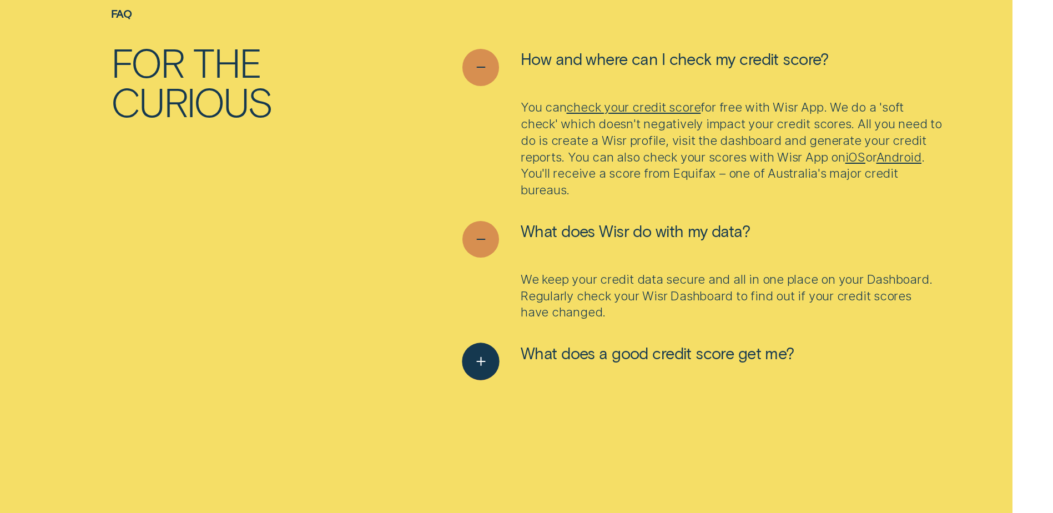
click at [541, 353] on span "What does a good credit score get me?" at bounding box center [658, 353] width 274 height 20
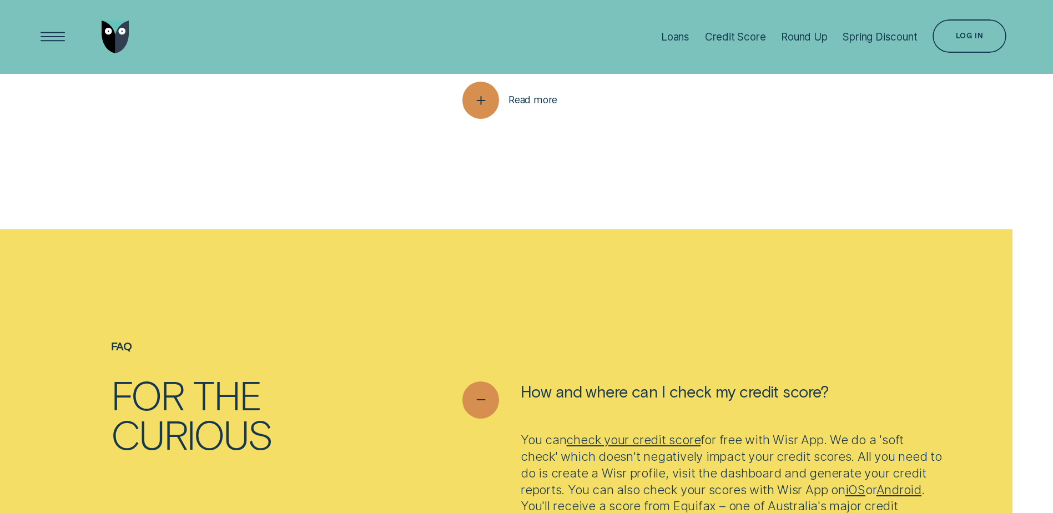
scroll to position [4164, 0]
click at [497, 395] on div "See less" at bounding box center [481, 401] width 38 height 38
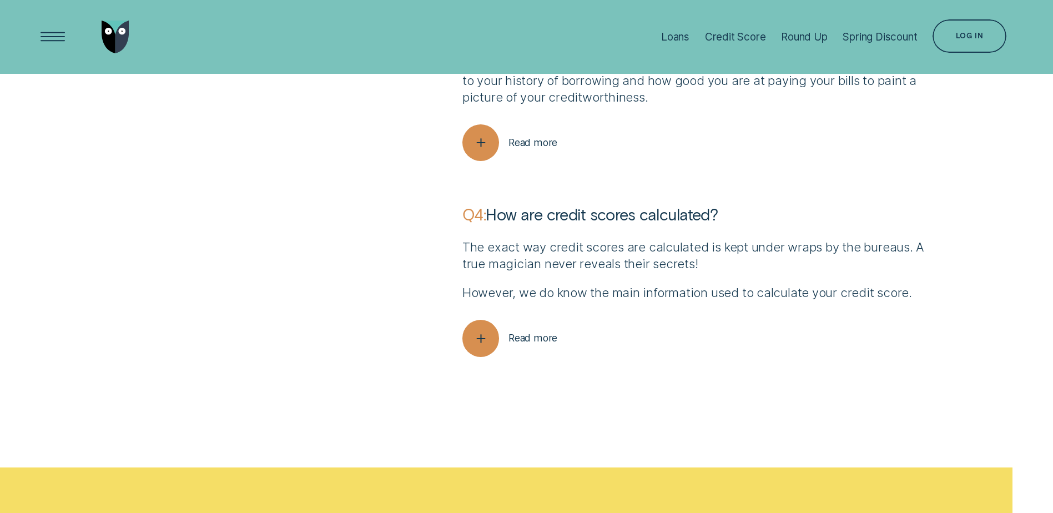
scroll to position [3887, 0]
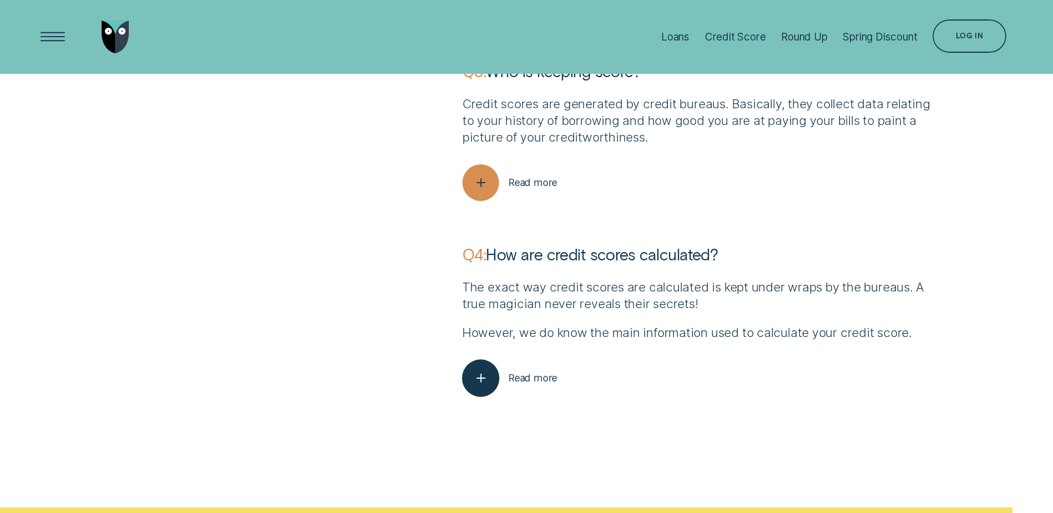
click at [496, 370] on div "button" at bounding box center [481, 379] width 38 height 38
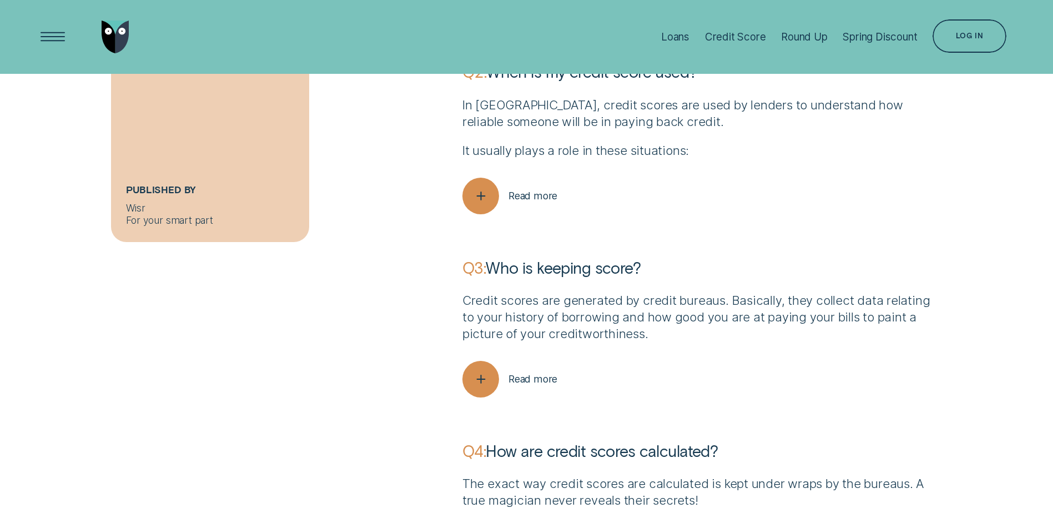
scroll to position [3665, 0]
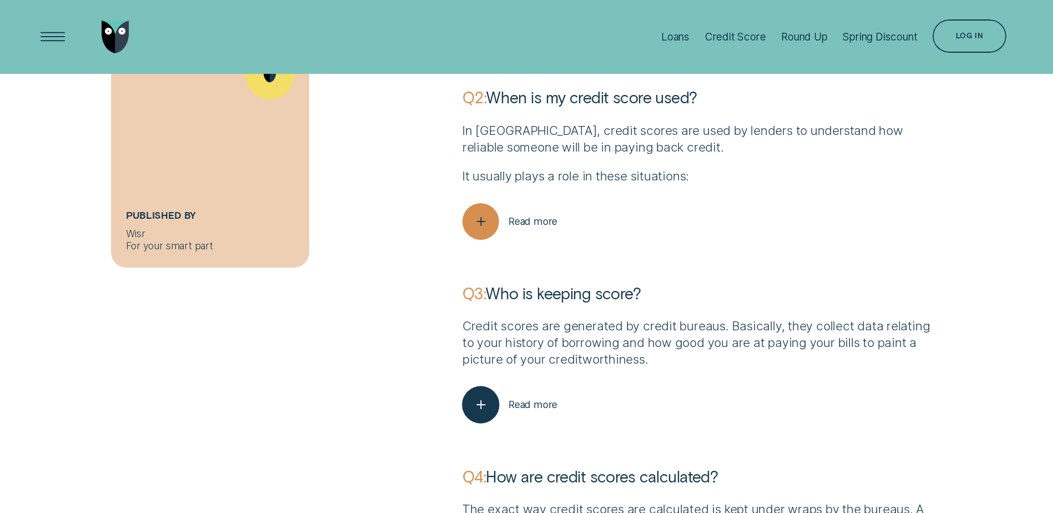
click at [482, 399] on icon "button" at bounding box center [480, 404] width 19 height 17
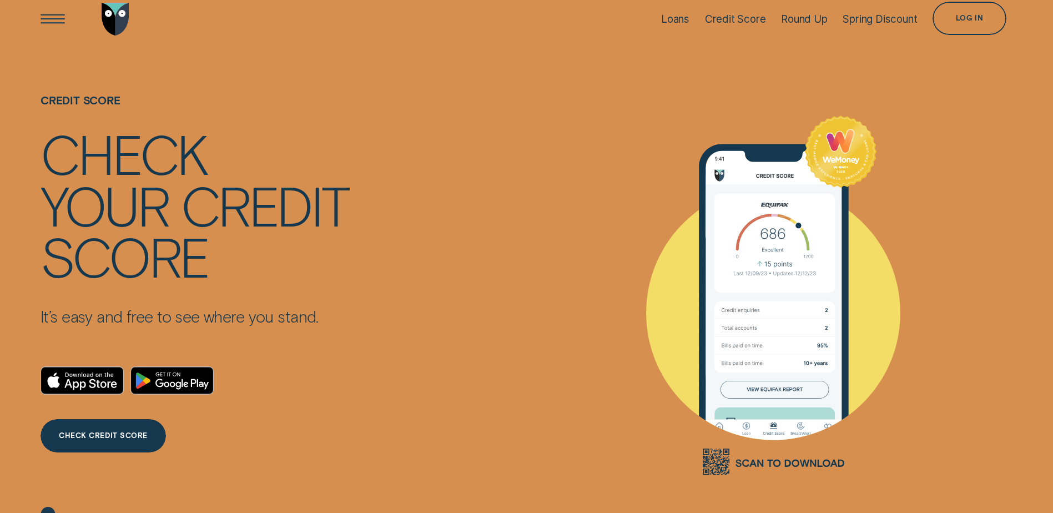
scroll to position [0, 0]
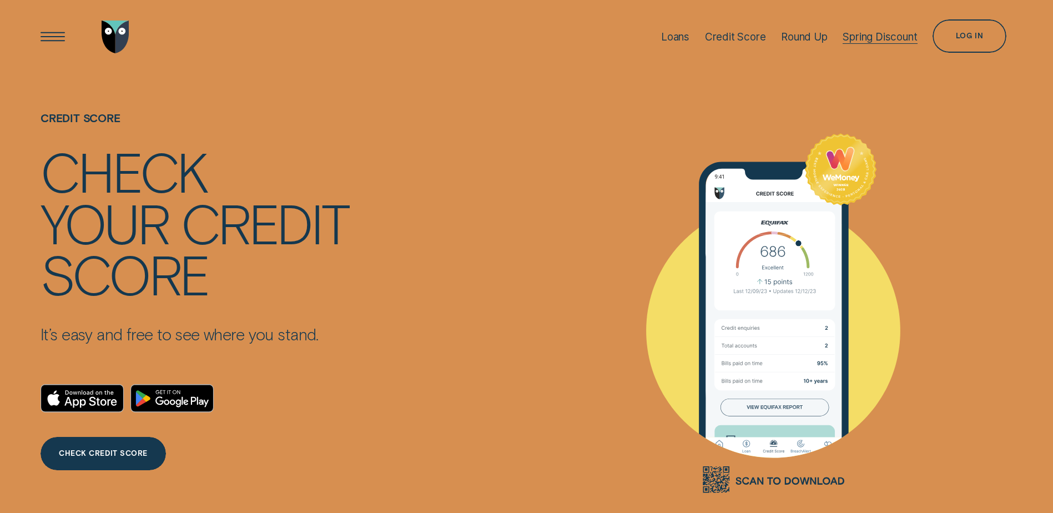
click at [875, 33] on div "Spring Discount" at bounding box center [880, 37] width 74 height 13
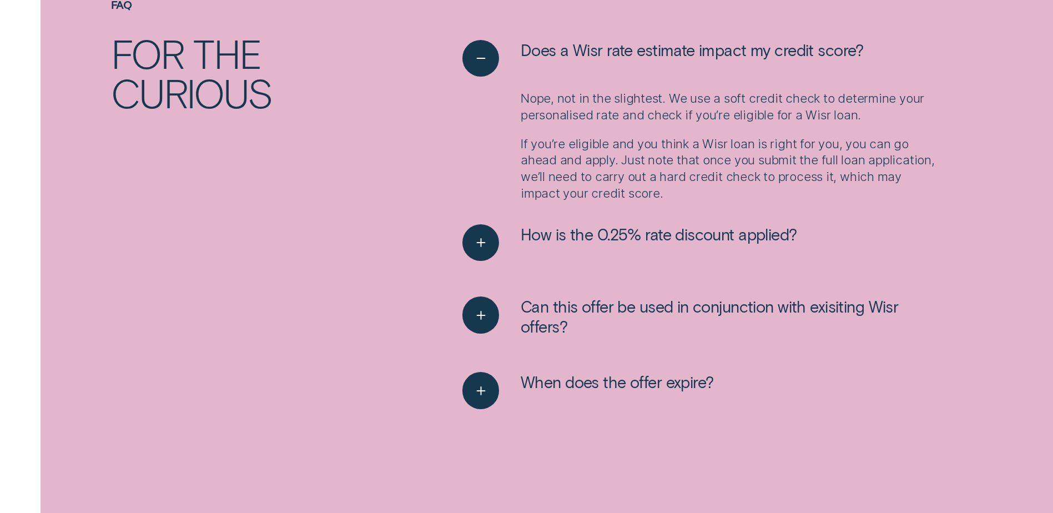
scroll to position [1721, 0]
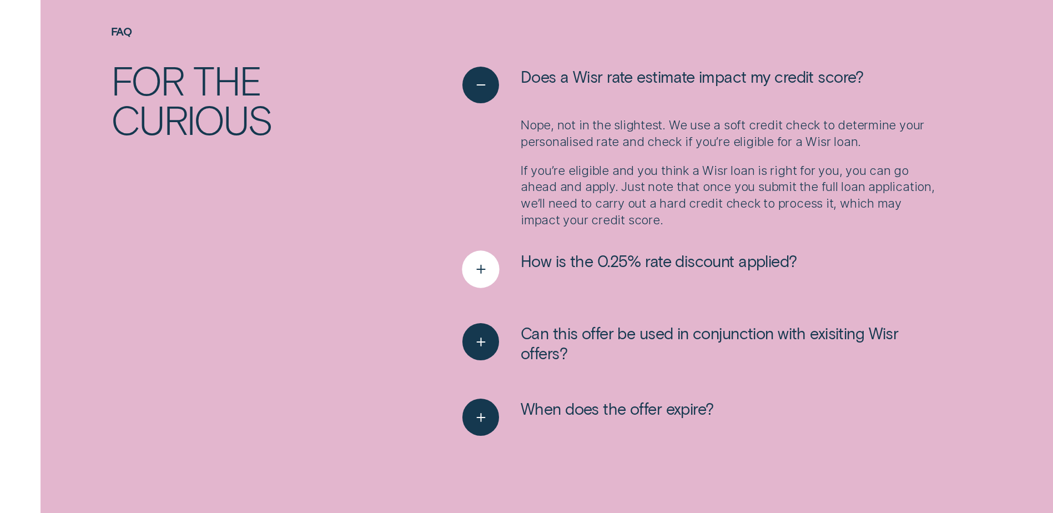
click at [478, 278] on div "See more" at bounding box center [481, 269] width 38 height 38
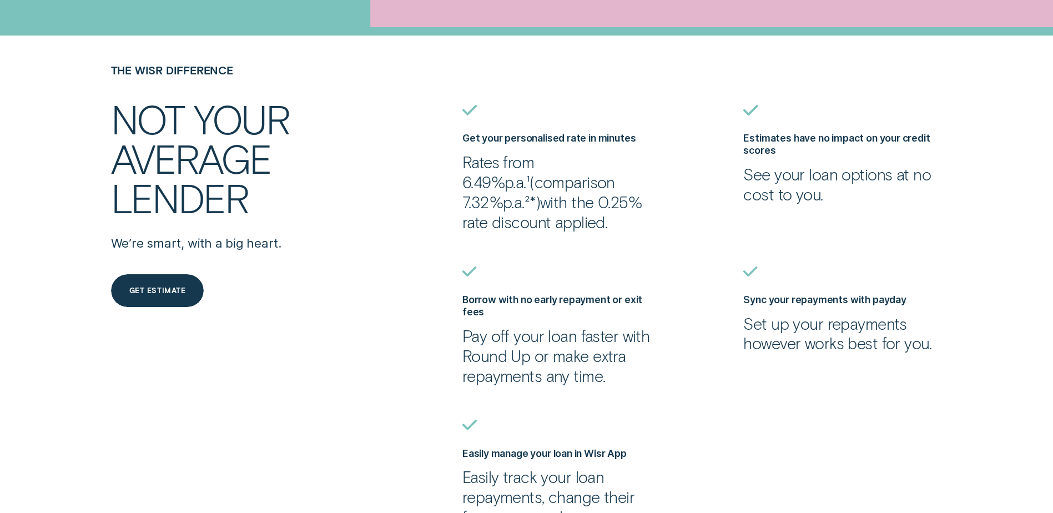
scroll to position [500, 0]
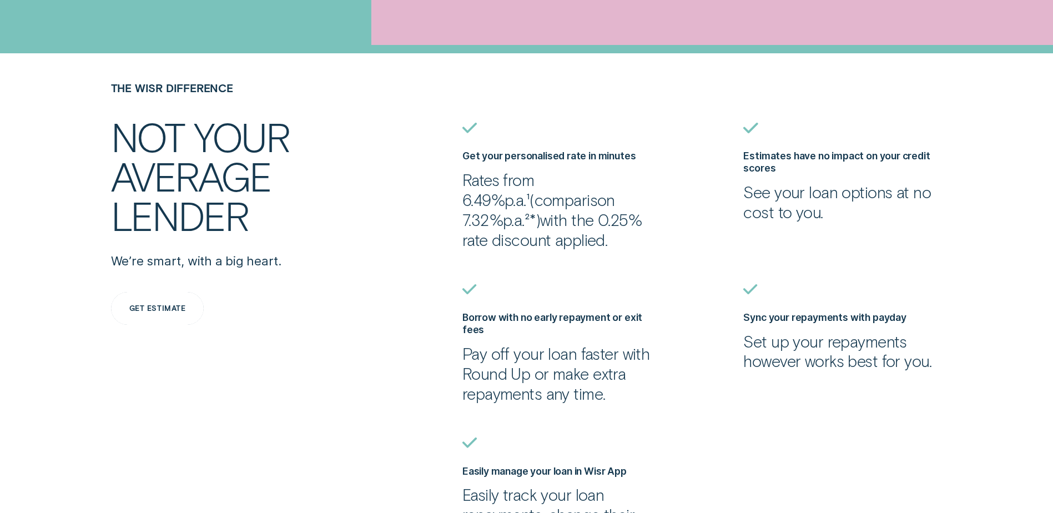
click at [163, 316] on div "Get estimate" at bounding box center [157, 308] width 93 height 33
